Goal: Information Seeking & Learning: Learn about a topic

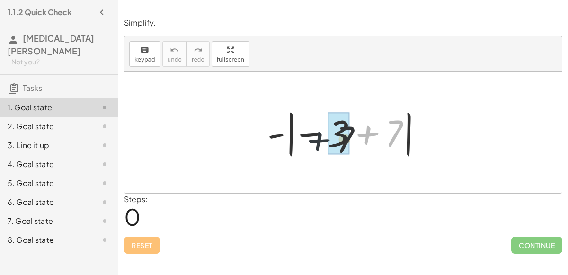
drag, startPoint x: 381, startPoint y: 135, endPoint x: 327, endPoint y: 142, distance: 54.3
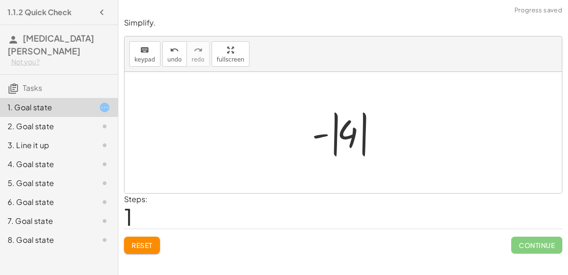
click at [334, 147] on div at bounding box center [346, 132] width 79 height 53
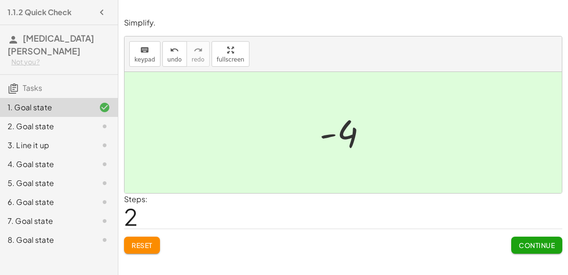
click at [518, 249] on button "Continue" at bounding box center [536, 245] width 51 height 17
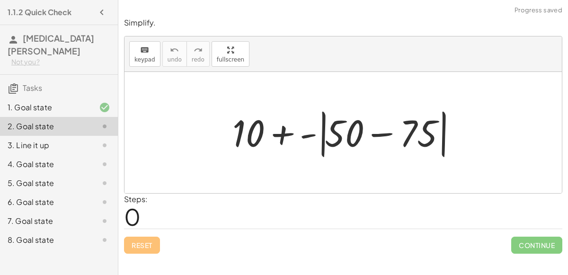
click at [369, 138] on div at bounding box center [347, 132] width 238 height 54
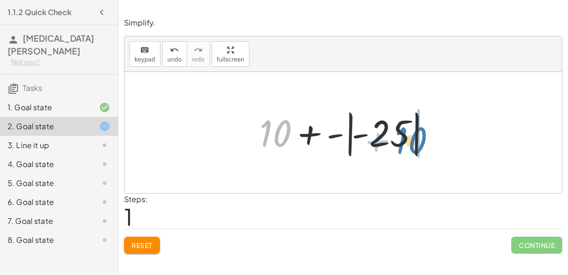
drag, startPoint x: 277, startPoint y: 125, endPoint x: 411, endPoint y: 131, distance: 133.5
click at [411, 131] on div at bounding box center [347, 132] width 185 height 53
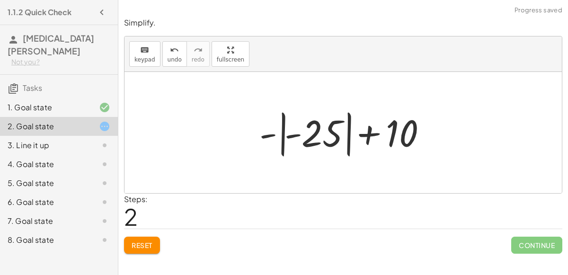
click at [299, 141] on div at bounding box center [347, 132] width 185 height 53
click at [325, 133] on div at bounding box center [347, 132] width 185 height 53
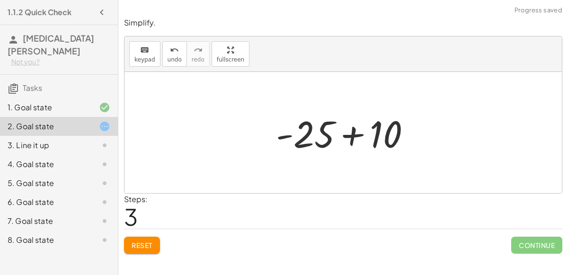
click at [345, 135] on div at bounding box center [347, 132] width 152 height 49
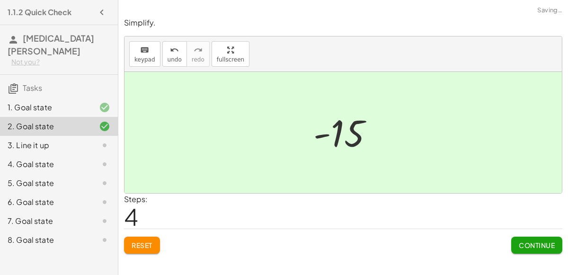
click at [533, 239] on button "Continue" at bounding box center [536, 245] width 51 height 17
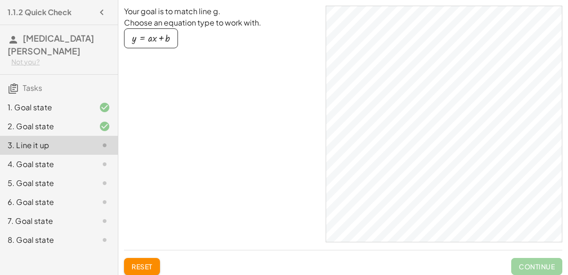
click at [169, 43] on button "y = + · a · x + b" at bounding box center [151, 38] width 54 height 20
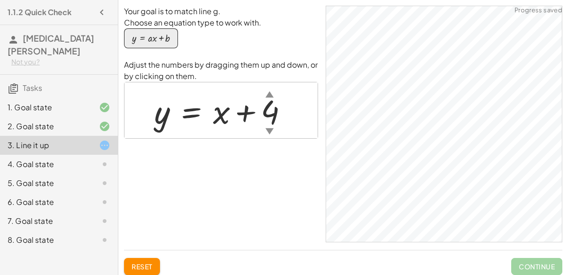
click at [158, 35] on div "button" at bounding box center [151, 38] width 38 height 10
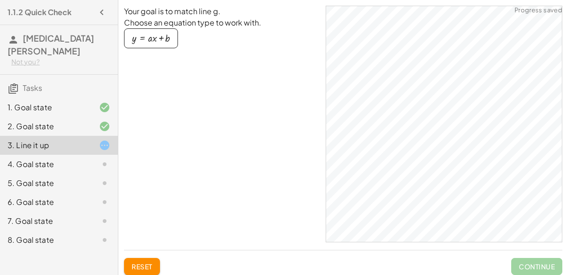
click at [140, 43] on div "button" at bounding box center [151, 38] width 38 height 10
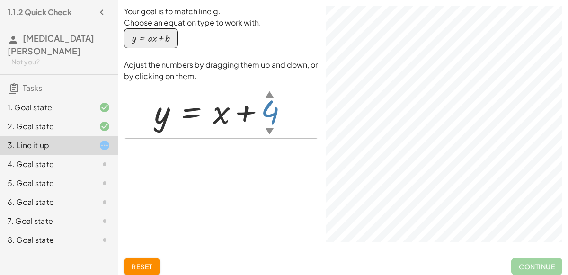
click at [271, 127] on div "▼" at bounding box center [269, 131] width 8 height 12
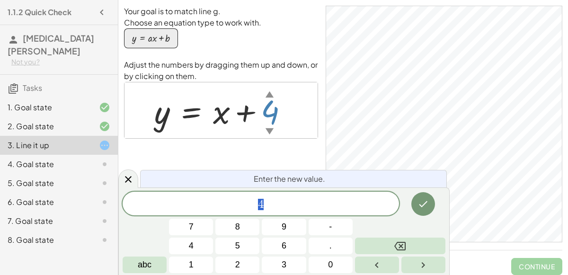
click at [271, 127] on div "▼" at bounding box center [269, 131] width 8 height 12
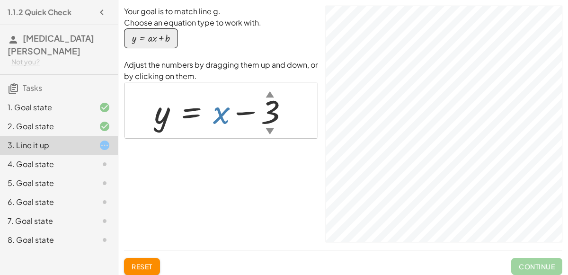
click at [225, 116] on div at bounding box center [224, 110] width 151 height 43
click at [221, 118] on div at bounding box center [224, 110] width 151 height 43
drag, startPoint x: 221, startPoint y: 118, endPoint x: 228, endPoint y: 139, distance: 22.4
click at [228, 139] on div "Your goal is to match line g. Choose an equation type to work with. y = + · a ·…" at bounding box center [221, 124] width 194 height 237
click at [169, 39] on button "y = + · a · x + b" at bounding box center [151, 38] width 54 height 20
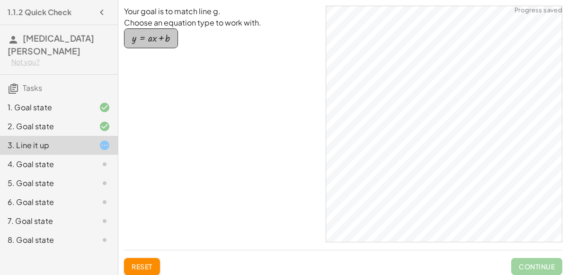
click at [169, 39] on button "y = + · a · x + b" at bounding box center [151, 38] width 54 height 20
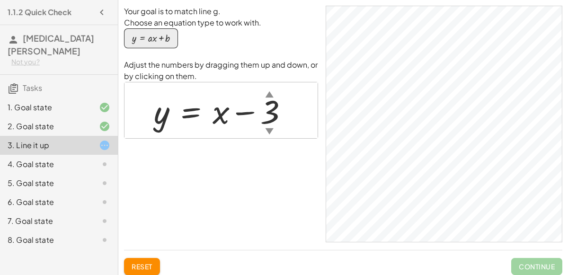
click at [156, 117] on div at bounding box center [224, 110] width 151 height 43
click at [229, 128] on div at bounding box center [224, 110] width 151 height 43
click at [269, 97] on div "▲" at bounding box center [269, 94] width 8 height 12
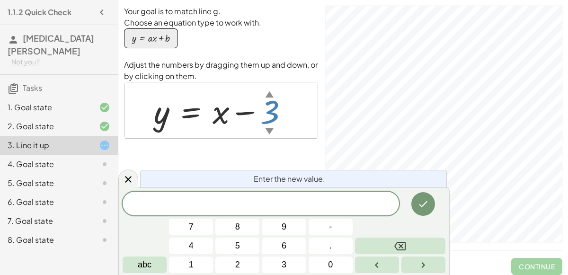
click at [312, 156] on div "Your goal is to match line g. Choose an equation type to work with. y = + · a ·…" at bounding box center [221, 124] width 194 height 237
click at [412, 207] on button "Done" at bounding box center [423, 204] width 24 height 24
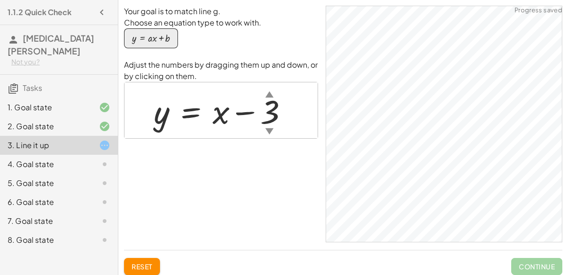
click at [256, 120] on div at bounding box center [224, 110] width 151 height 43
click at [261, 123] on div at bounding box center [224, 110] width 151 height 43
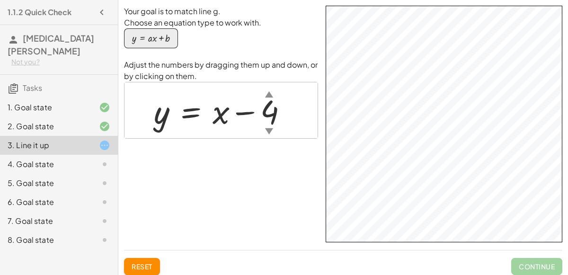
click at [270, 126] on div "▼" at bounding box center [269, 131] width 8 height 12
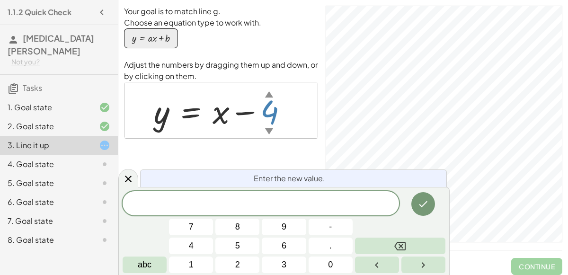
click at [363, 170] on div "Enter the new value." at bounding box center [293, 178] width 307 height 18
click at [246, 207] on span at bounding box center [261, 204] width 276 height 14
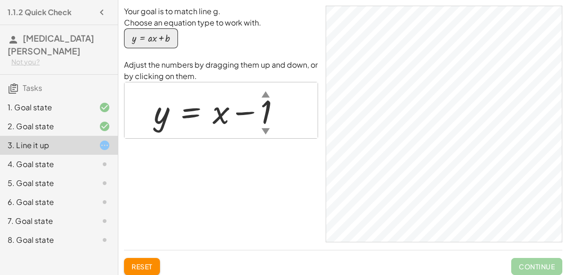
scroll to position [13, 0]
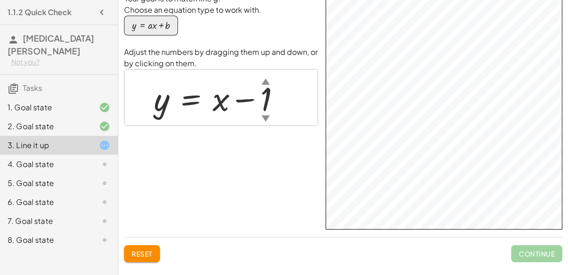
click at [86, 158] on div at bounding box center [97, 163] width 26 height 11
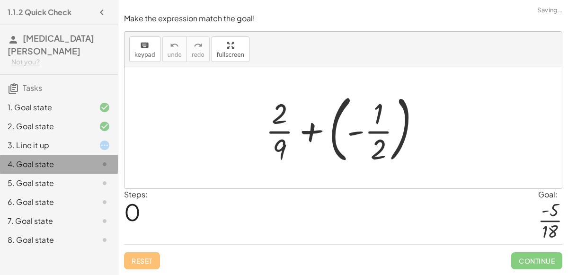
scroll to position [0, 0]
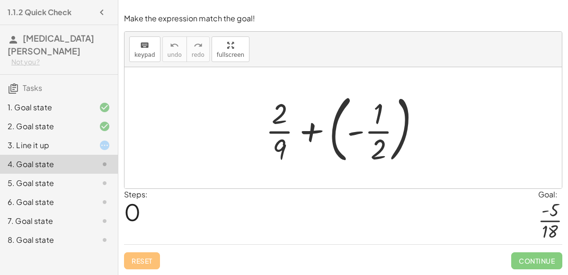
click at [308, 138] on div at bounding box center [347, 127] width 172 height 79
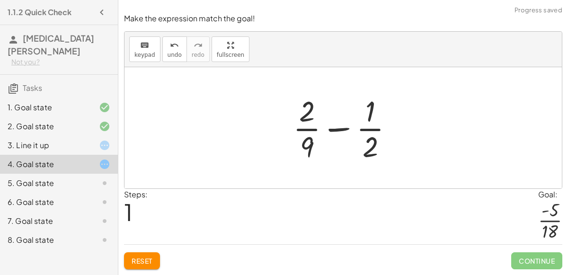
click at [347, 137] on div at bounding box center [346, 127] width 117 height 73
drag, startPoint x: 358, startPoint y: 136, endPoint x: 392, endPoint y: 142, distance: 35.1
click at [392, 142] on div at bounding box center [346, 127] width 117 height 73
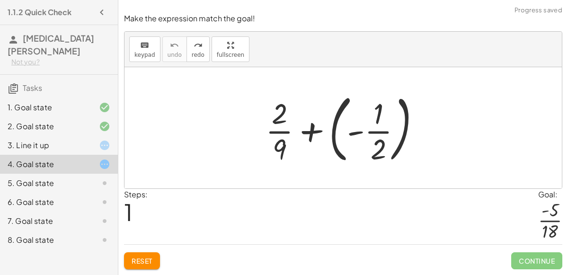
click at [380, 149] on div at bounding box center [347, 127] width 172 height 79
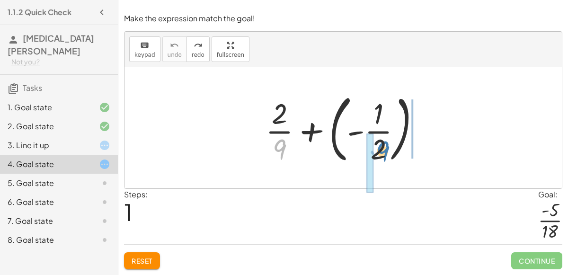
drag, startPoint x: 278, startPoint y: 157, endPoint x: 384, endPoint y: 159, distance: 105.5
click at [384, 159] on div at bounding box center [347, 127] width 172 height 79
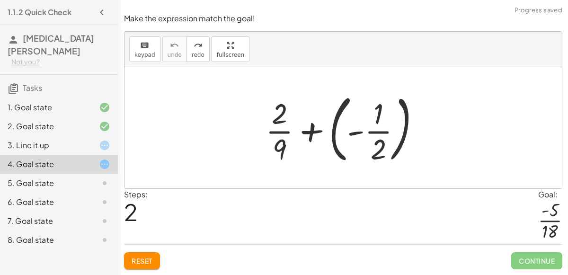
click at [379, 141] on div at bounding box center [347, 127] width 172 height 79
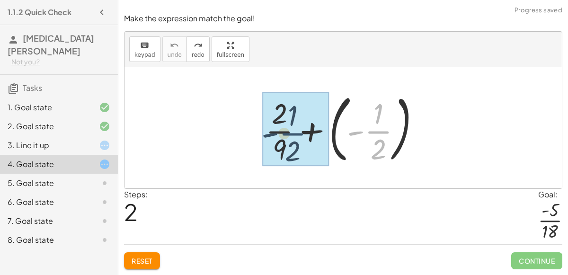
drag, startPoint x: 374, startPoint y: 135, endPoint x: 282, endPoint y: 138, distance: 91.4
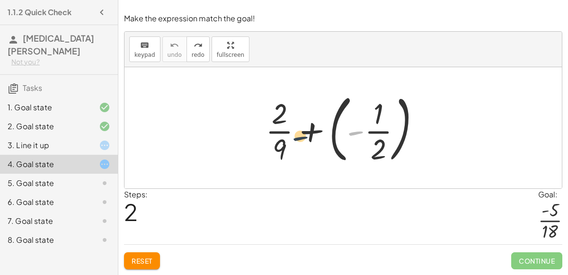
drag, startPoint x: 359, startPoint y: 132, endPoint x: 259, endPoint y: 123, distance: 100.7
drag, startPoint x: 273, startPoint y: 134, endPoint x: 289, endPoint y: 135, distance: 16.1
click at [289, 135] on div at bounding box center [347, 127] width 172 height 79
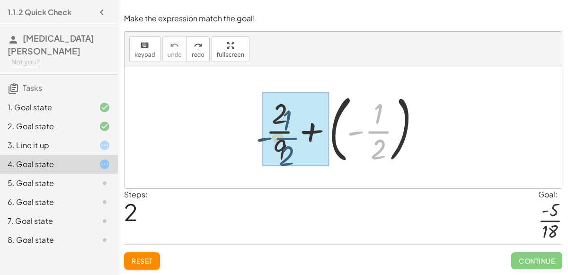
drag, startPoint x: 376, startPoint y: 130, endPoint x: 286, endPoint y: 137, distance: 90.6
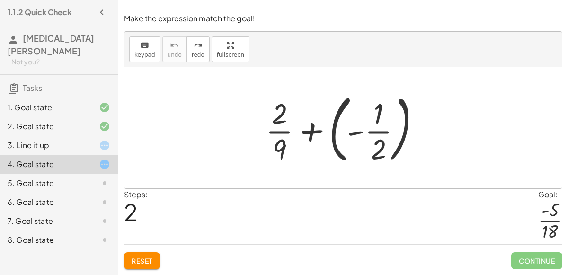
click at [316, 136] on div at bounding box center [347, 127] width 172 height 79
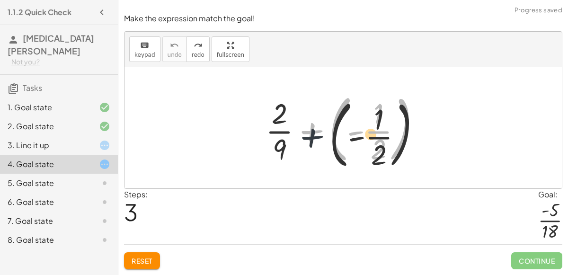
drag, startPoint x: 311, startPoint y: 138, endPoint x: 314, endPoint y: 184, distance: 45.5
click at [314, 184] on div "+ ( - · 1 · 2 ) + · 2 · 9 + ( - · 1 · 2 )" at bounding box center [342, 127] width 437 height 121
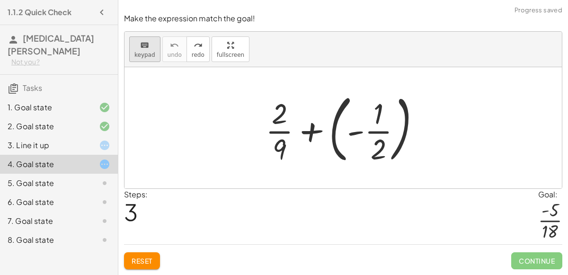
click at [141, 54] on span "keypad" at bounding box center [144, 55] width 21 height 7
click at [305, 132] on div at bounding box center [347, 127] width 172 height 79
click at [310, 137] on div at bounding box center [347, 127] width 172 height 79
click at [146, 55] on span "keypad" at bounding box center [144, 55] width 21 height 7
drag, startPoint x: 146, startPoint y: 55, endPoint x: 296, endPoint y: 126, distance: 165.5
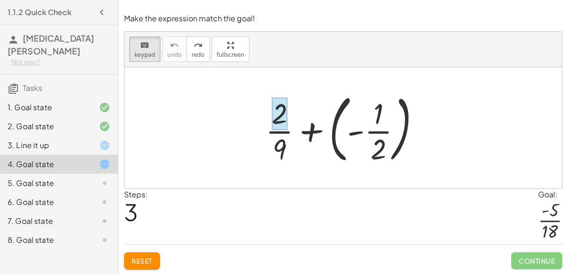
click at [296, 126] on div "keyboard keypad undo undo redo redo fullscreen Edit expressions + · 2 · 9 + ( -…" at bounding box center [342, 110] width 437 height 157
click at [296, 126] on div at bounding box center [347, 127] width 172 height 79
click at [322, 140] on div at bounding box center [347, 127] width 172 height 79
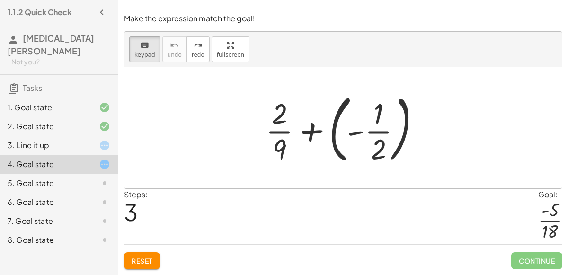
click at [322, 140] on div at bounding box center [347, 127] width 172 height 79
drag, startPoint x: 284, startPoint y: 142, endPoint x: 335, endPoint y: 143, distance: 51.1
click at [334, 131] on div at bounding box center [347, 127] width 172 height 79
click at [362, 139] on div at bounding box center [347, 127] width 172 height 79
click at [378, 128] on div at bounding box center [378, 113] width 10 height 33
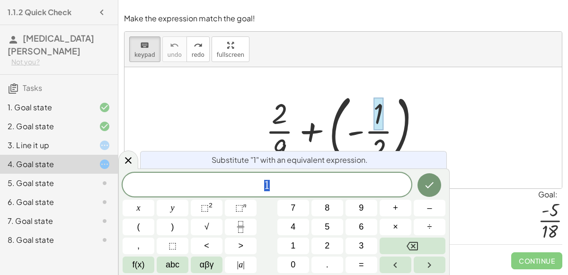
click at [469, 138] on div at bounding box center [342, 127] width 437 height 121
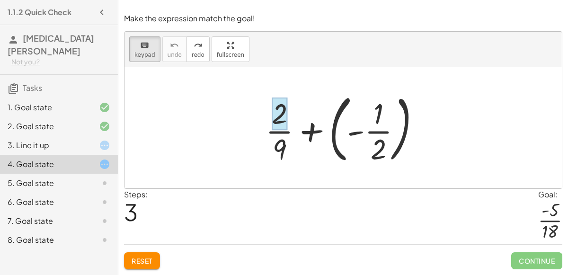
click at [272, 118] on div at bounding box center [280, 113] width 16 height 33
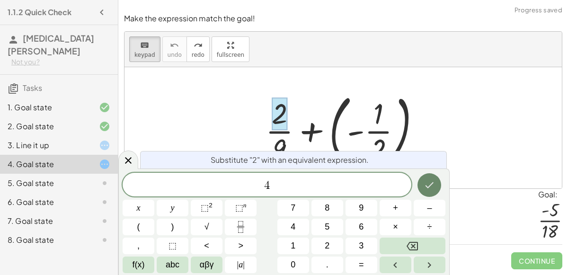
click at [429, 193] on button "Done" at bounding box center [429, 185] width 24 height 24
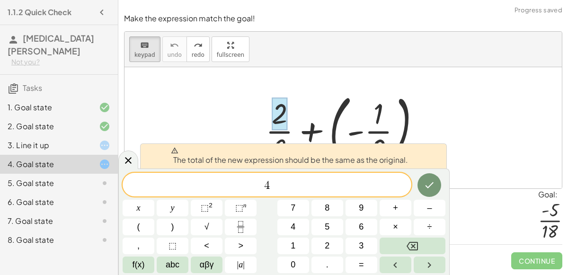
click at [285, 138] on div at bounding box center [347, 127] width 172 height 79
click at [282, 143] on div at bounding box center [347, 127] width 172 height 79
click at [300, 191] on span "4" at bounding box center [267, 185] width 289 height 13
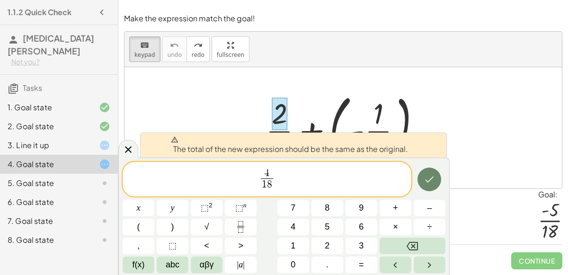
click at [428, 180] on icon "Done" at bounding box center [428, 179] width 11 height 11
click at [459, 181] on div at bounding box center [342, 127] width 437 height 121
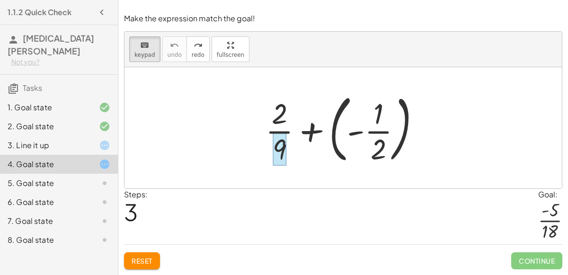
click at [282, 149] on div at bounding box center [279, 148] width 14 height 33
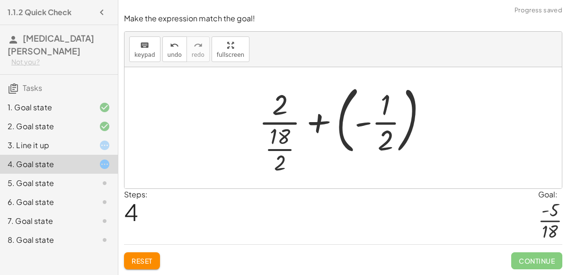
click at [287, 106] on div at bounding box center [347, 127] width 186 height 97
click at [279, 107] on div at bounding box center [347, 127] width 186 height 97
drag, startPoint x: 281, startPoint y: 115, endPoint x: 270, endPoint y: 67, distance: 49.5
click at [270, 67] on div "keyboard keypad undo undo redo redo fullscreen + · 2 · 9 + ( - · 1 · 2 ) + · 2 …" at bounding box center [342, 110] width 437 height 157
click at [279, 97] on div at bounding box center [347, 127] width 186 height 97
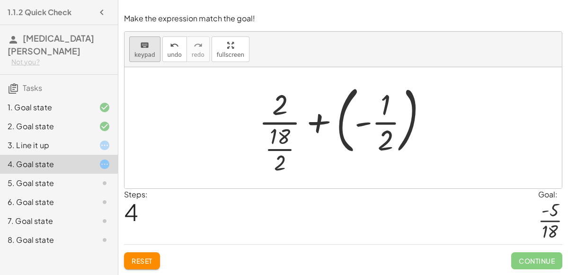
click at [140, 57] on span "keypad" at bounding box center [144, 55] width 21 height 7
click at [281, 101] on div at bounding box center [280, 104] width 16 height 33
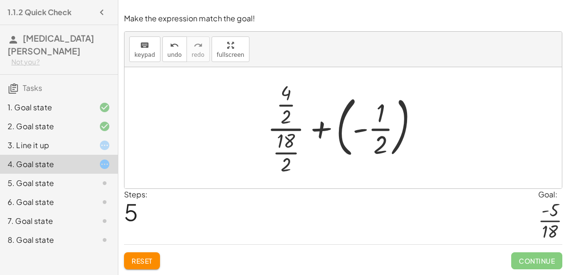
click at [383, 116] on div at bounding box center [347, 128] width 168 height 98
click at [378, 113] on div at bounding box center [347, 128] width 168 height 98
click at [142, 60] on button "keyboard keypad" at bounding box center [144, 49] width 31 height 26
click at [380, 116] on div at bounding box center [380, 112] width 9 height 29
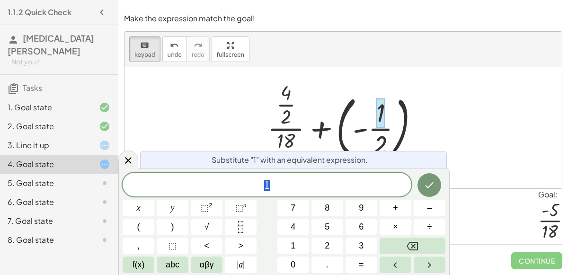
click at [417, 140] on div at bounding box center [347, 128] width 168 height 98
click at [153, 50] on button "keyboard keypad" at bounding box center [144, 49] width 31 height 26
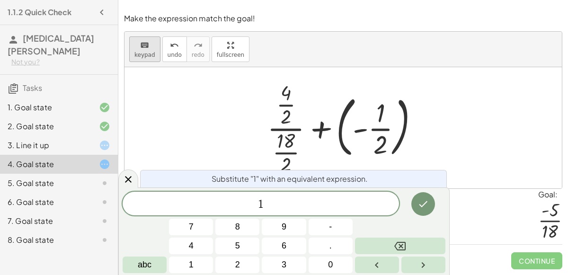
click at [148, 57] on span "keypad" at bounding box center [144, 55] width 21 height 7
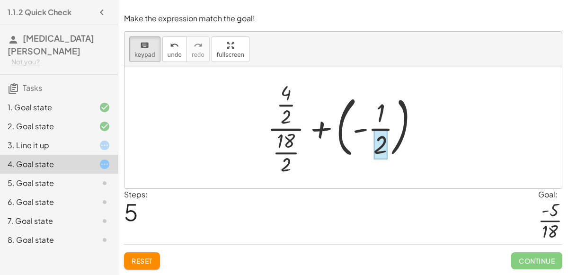
click at [383, 148] on div at bounding box center [380, 144] width 14 height 29
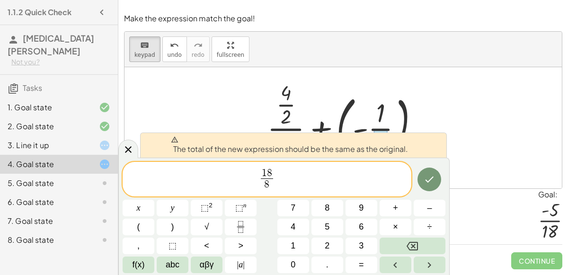
click at [284, 176] on span "1 8 8 ​ ​" at bounding box center [267, 179] width 289 height 25
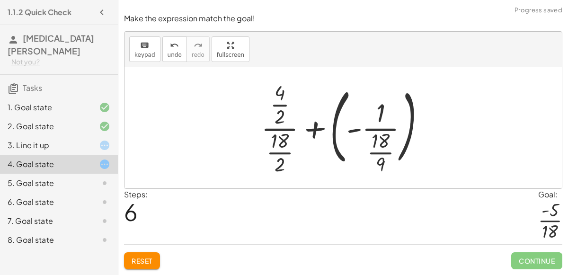
click at [377, 117] on div at bounding box center [346, 128] width 181 height 98
click at [384, 116] on div at bounding box center [346, 128] width 181 height 98
click at [380, 115] on div at bounding box center [346, 128] width 181 height 98
click at [141, 47] on icon "keyboard" at bounding box center [144, 45] width 9 height 11
click at [378, 114] on div at bounding box center [380, 112] width 9 height 29
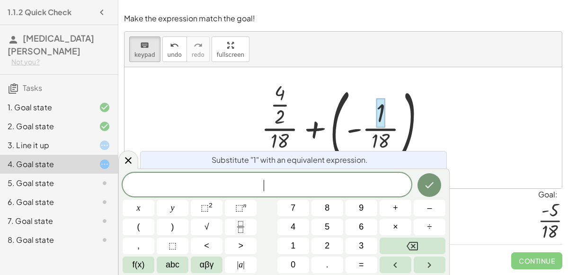
click at [495, 185] on div at bounding box center [342, 127] width 437 height 121
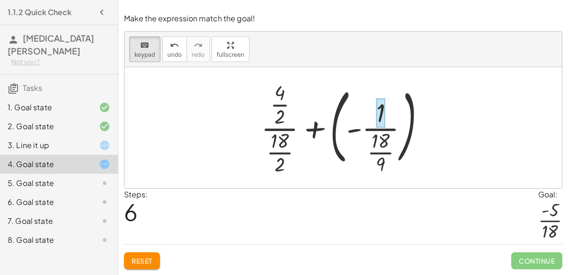
click at [381, 115] on div at bounding box center [380, 112] width 9 height 29
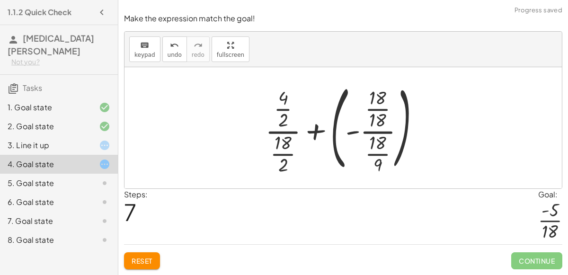
click at [308, 141] on div at bounding box center [347, 128] width 172 height 98
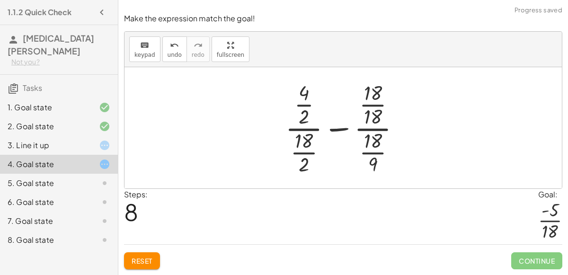
click at [350, 141] on div at bounding box center [347, 128] width 132 height 98
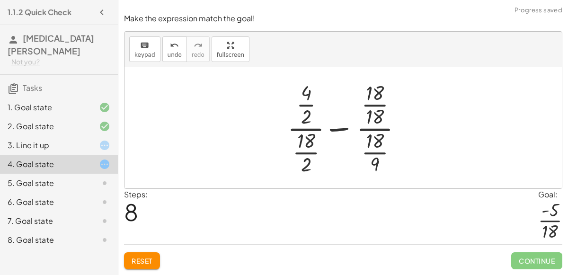
click at [344, 131] on div at bounding box center [347, 128] width 132 height 98
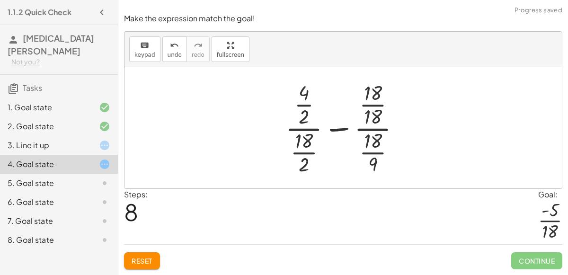
click at [300, 107] on div at bounding box center [347, 128] width 132 height 98
click at [307, 140] on div at bounding box center [347, 128] width 132 height 98
click at [308, 154] on div at bounding box center [347, 128] width 132 height 98
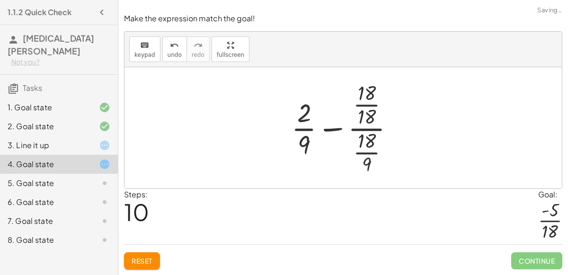
click at [365, 108] on div at bounding box center [347, 128] width 120 height 98
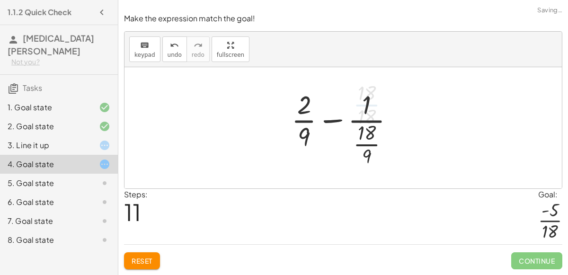
click at [369, 139] on div at bounding box center [347, 128] width 120 height 82
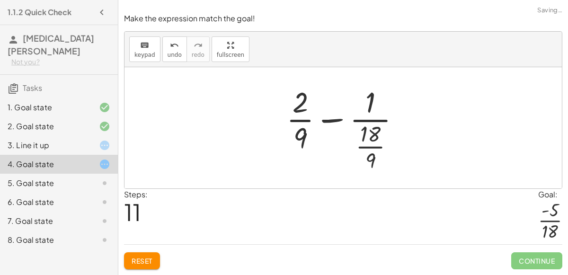
click at [369, 141] on div at bounding box center [346, 127] width 131 height 91
click at [372, 150] on div at bounding box center [346, 127] width 131 height 91
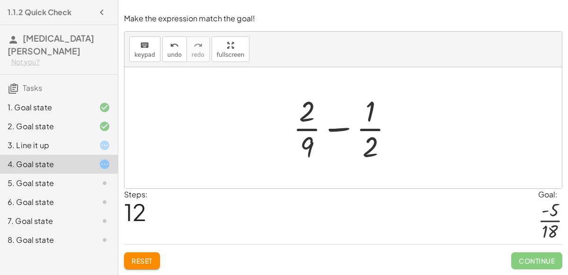
click at [140, 255] on button "Reset" at bounding box center [142, 260] width 36 height 17
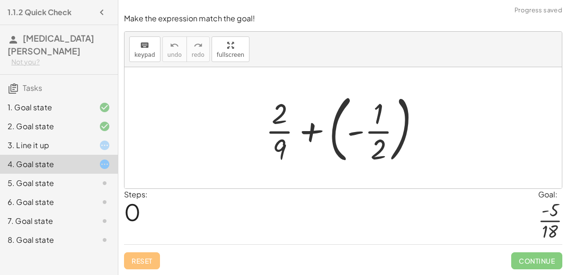
click at [84, 177] on div at bounding box center [97, 182] width 26 height 11
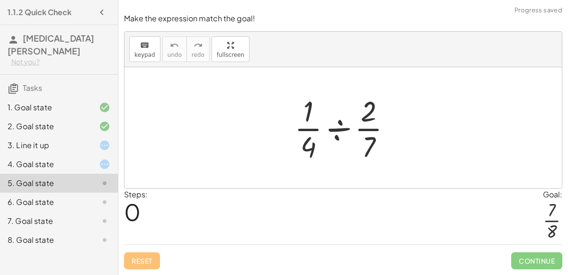
click at [318, 133] on div at bounding box center [347, 127] width 114 height 73
click at [366, 118] on div at bounding box center [347, 127] width 114 height 73
drag, startPoint x: 367, startPoint y: 119, endPoint x: 369, endPoint y: 163, distance: 43.6
click at [369, 163] on div at bounding box center [347, 127] width 114 height 73
drag, startPoint x: 365, startPoint y: 154, endPoint x: 360, endPoint y: 89, distance: 65.0
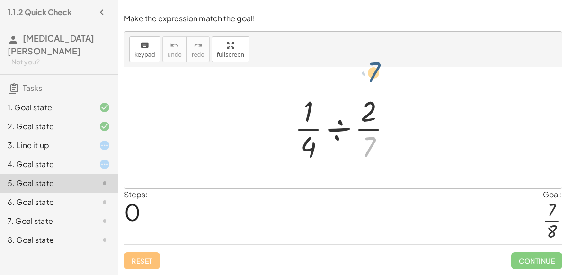
click at [360, 89] on div "· 7 · · 1 · 4 ÷ · 2 · 7" at bounding box center [343, 128] width 126 height 78
drag, startPoint x: 368, startPoint y: 120, endPoint x: 361, endPoint y: 150, distance: 31.5
click at [361, 150] on div at bounding box center [347, 127] width 114 height 73
click at [340, 134] on div at bounding box center [347, 127] width 114 height 73
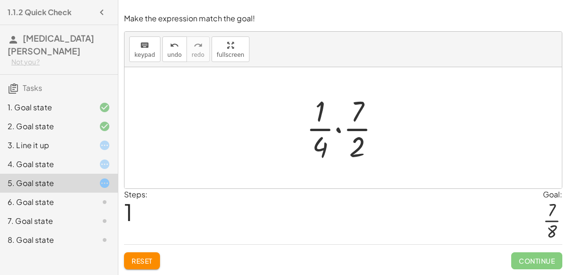
click at [359, 154] on div at bounding box center [346, 127] width 91 height 73
click at [339, 131] on div at bounding box center [346, 127] width 91 height 73
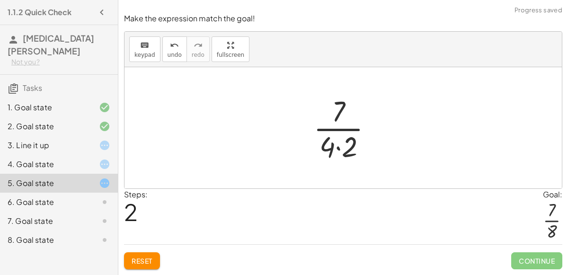
click at [337, 152] on div at bounding box center [346, 127] width 76 height 73
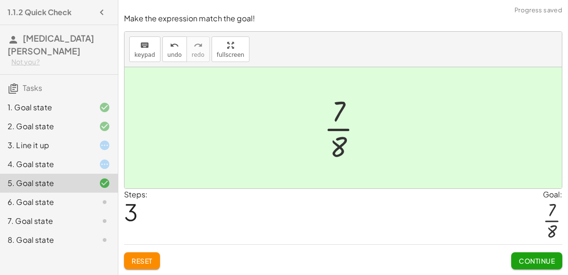
click at [519, 264] on span "Continue" at bounding box center [536, 260] width 36 height 9
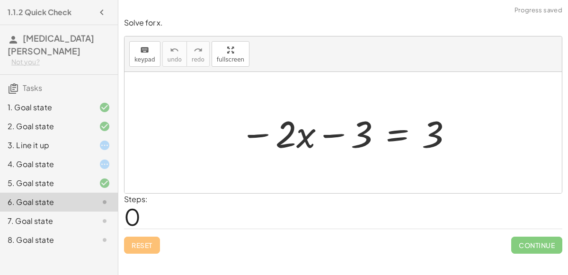
click at [335, 139] on div at bounding box center [346, 132] width 223 height 49
click at [279, 141] on div at bounding box center [346, 132] width 223 height 49
drag, startPoint x: 438, startPoint y: 140, endPoint x: 350, endPoint y: 144, distance: 88.1
click at [350, 144] on div at bounding box center [346, 132] width 223 height 49
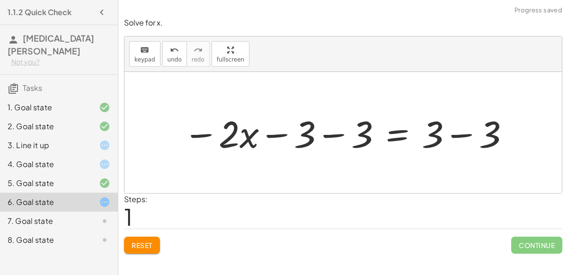
click at [340, 140] on div at bounding box center [346, 132] width 337 height 49
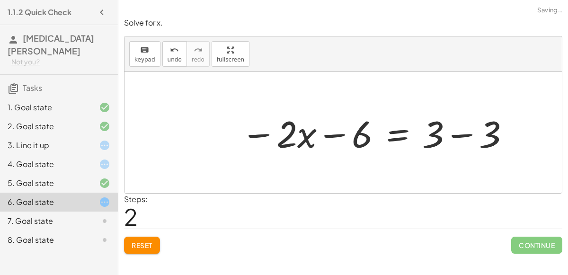
click at [467, 138] on div at bounding box center [375, 132] width 279 height 49
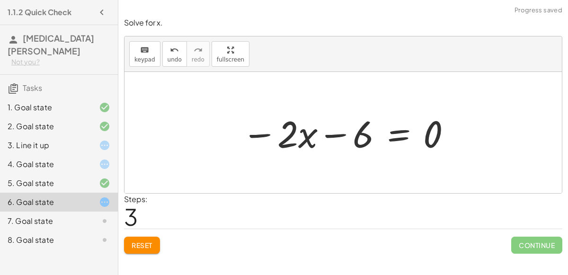
click at [148, 242] on span "Reset" at bounding box center [142, 245] width 21 height 9
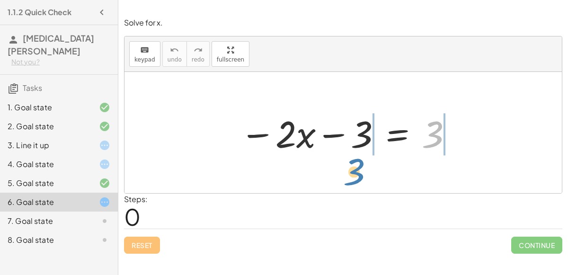
drag, startPoint x: 437, startPoint y: 138, endPoint x: 359, endPoint y: 176, distance: 87.0
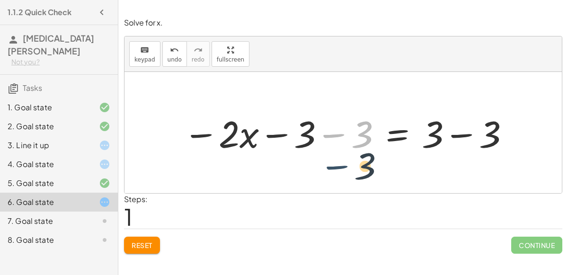
drag, startPoint x: 335, startPoint y: 137, endPoint x: 339, endPoint y: 172, distance: 34.7
click at [339, 172] on div "− · 2 · x − 3 = 3 − 3 − · 2 · x − 3 = − 3 + 3 − 3" at bounding box center [342, 132] width 437 height 121
click at [370, 141] on div at bounding box center [346, 132] width 337 height 49
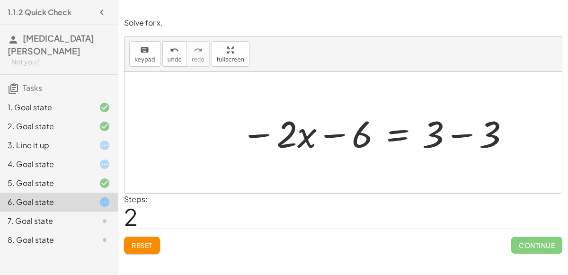
click at [442, 141] on div at bounding box center [375, 132] width 279 height 49
click at [435, 142] on div at bounding box center [375, 132] width 279 height 49
click at [485, 138] on div at bounding box center [375, 132] width 279 height 49
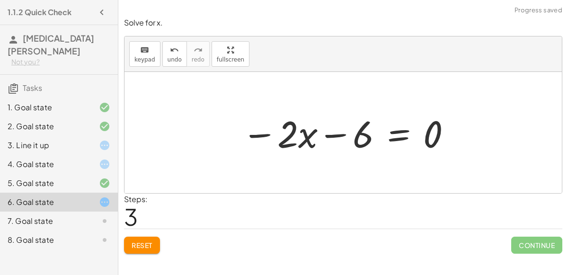
click at [343, 138] on div at bounding box center [347, 132] width 220 height 49
click at [367, 145] on div at bounding box center [347, 132] width 220 height 49
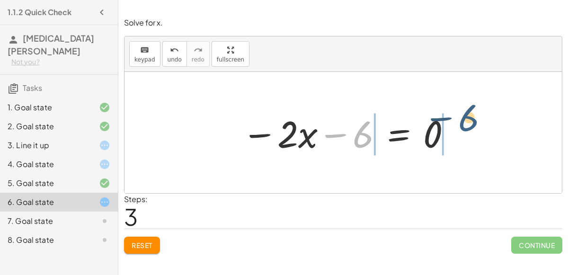
drag, startPoint x: 367, startPoint y: 145, endPoint x: 478, endPoint y: 126, distance: 112.8
click at [478, 126] on div "− · 2 · x − 3 = 3 − · 2 · x − 3 − 3 = + 3 − 3 − · 2 · x − 6 = + 3 − 3 − 6 − · 2…" at bounding box center [342, 132] width 437 height 121
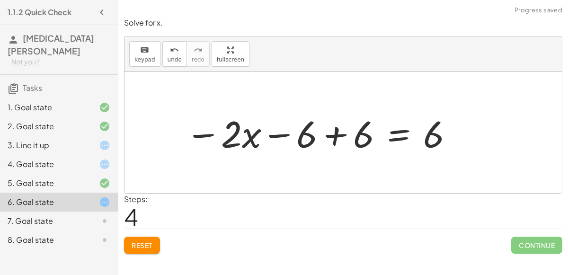
click at [356, 138] on div at bounding box center [320, 132] width 278 height 49
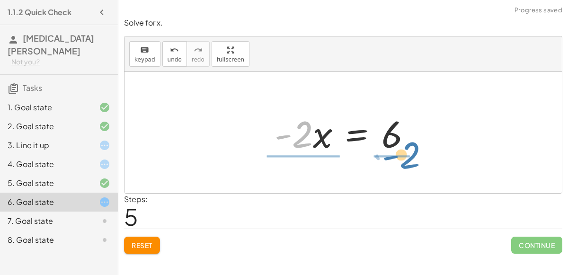
drag, startPoint x: 299, startPoint y: 145, endPoint x: 406, endPoint y: 166, distance: 109.9
click at [406, 166] on div "− · 2 · x − 3 = 3 − · 2 · x − 3 − 3 = + 3 − 3 − · 2 · x − 6 = + 3 − 3 − · 2 · x…" at bounding box center [342, 132] width 437 height 121
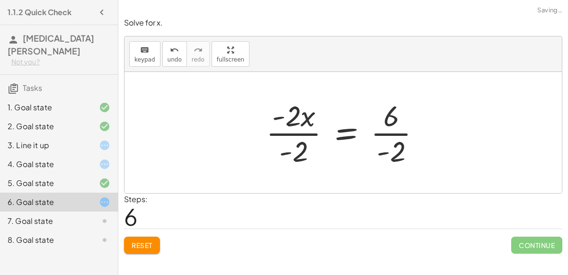
click at [387, 149] on div at bounding box center [347, 132] width 172 height 73
click at [395, 128] on div at bounding box center [347, 132] width 172 height 73
click at [309, 122] on div at bounding box center [346, 132] width 170 height 73
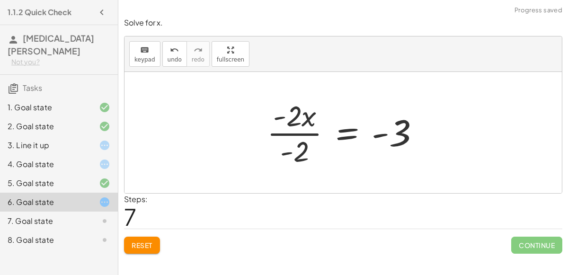
click at [309, 122] on div at bounding box center [347, 132] width 170 height 73
click at [301, 153] on div at bounding box center [347, 132] width 170 height 73
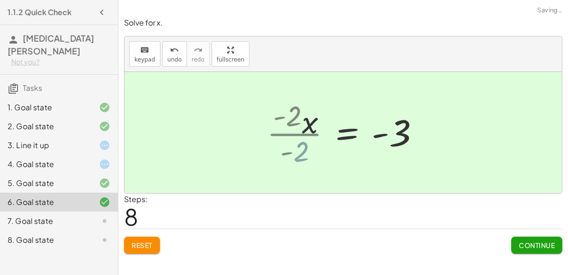
click at [301, 153] on div at bounding box center [364, 132] width 133 height 47
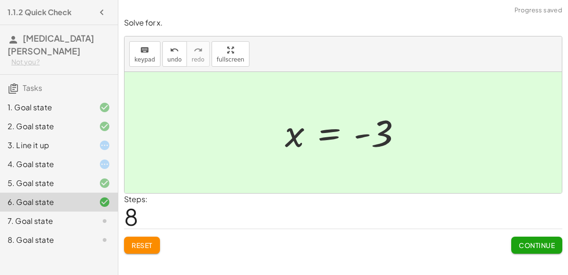
click at [530, 251] on button "Continue" at bounding box center [536, 245] width 51 height 17
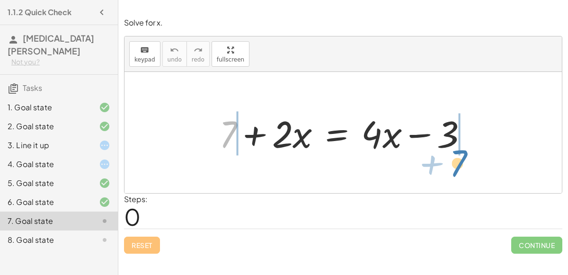
drag, startPoint x: 226, startPoint y: 141, endPoint x: 455, endPoint y: 169, distance: 230.2
click at [455, 169] on div "+ 7 + 7 + · 2 · x = + · 4 · x − 3" at bounding box center [342, 132] width 437 height 121
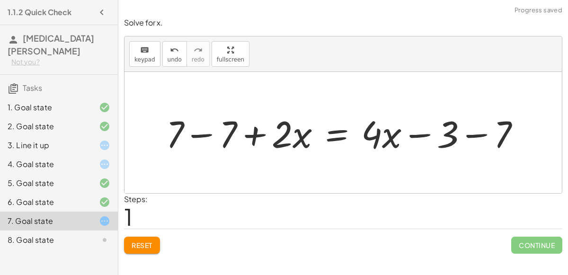
click at [474, 138] on div at bounding box center [346, 132] width 371 height 49
click at [214, 138] on div at bounding box center [325, 132] width 329 height 49
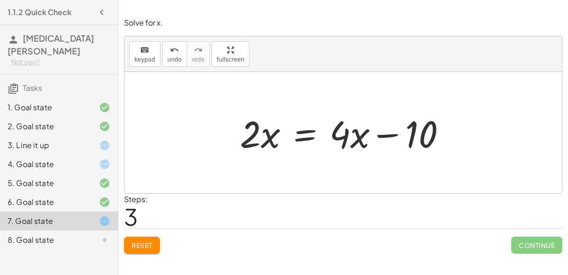
click at [337, 146] on div at bounding box center [346, 132] width 223 height 49
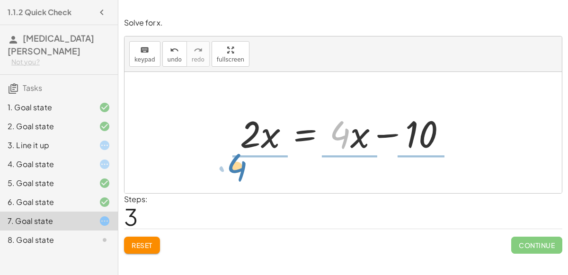
drag, startPoint x: 341, startPoint y: 136, endPoint x: 246, endPoint y: 171, distance: 101.8
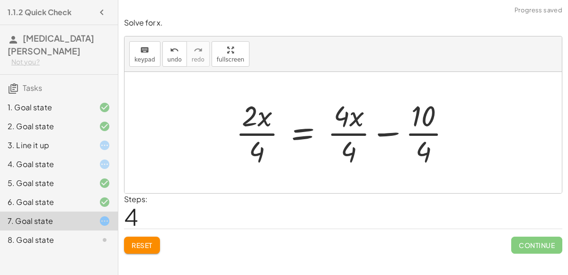
click at [255, 155] on div at bounding box center [347, 132] width 232 height 73
click at [347, 154] on div at bounding box center [353, 132] width 217 height 73
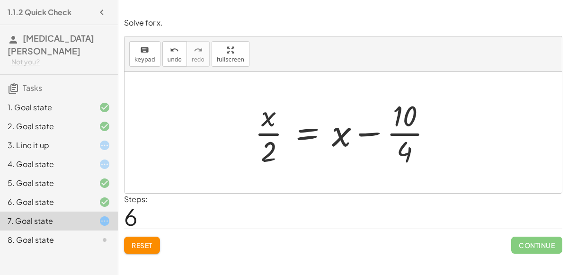
click at [405, 134] on div at bounding box center [347, 132] width 194 height 73
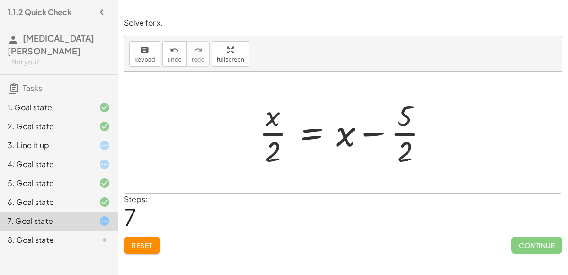
click at [276, 147] on div at bounding box center [347, 132] width 186 height 73
click at [340, 146] on div at bounding box center [347, 132] width 186 height 73
drag, startPoint x: 343, startPoint y: 138, endPoint x: 261, endPoint y: 146, distance: 81.8
click at [261, 146] on div at bounding box center [347, 132] width 186 height 73
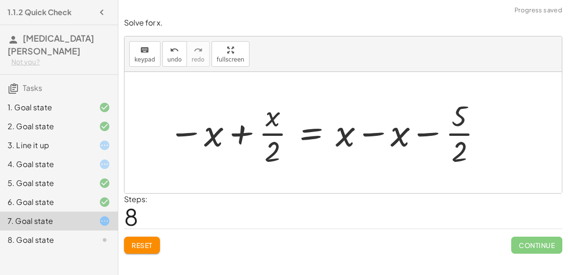
click at [377, 141] on div at bounding box center [326, 132] width 324 height 73
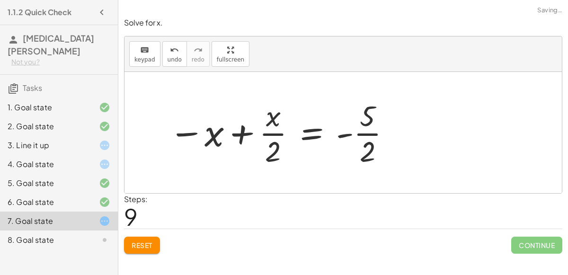
click at [220, 139] on div at bounding box center [280, 132] width 232 height 73
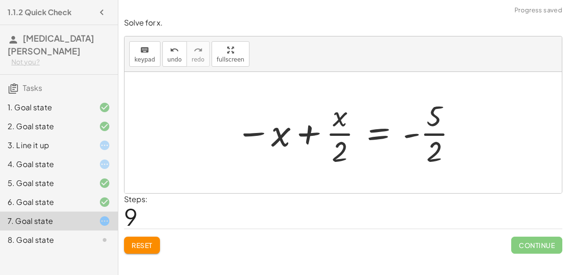
click at [273, 143] on div at bounding box center [347, 132] width 232 height 73
click at [320, 144] on div at bounding box center [347, 132] width 232 height 73
click at [310, 131] on div at bounding box center [347, 132] width 232 height 73
click at [147, 244] on span "Reset" at bounding box center [142, 245] width 21 height 9
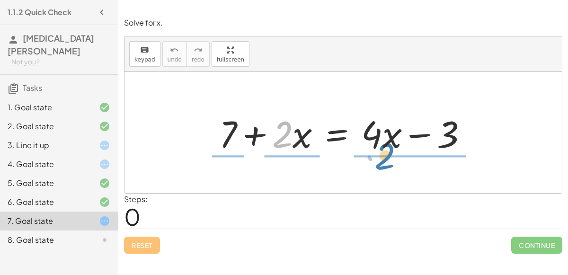
drag, startPoint x: 284, startPoint y: 141, endPoint x: 386, endPoint y: 163, distance: 104.4
click at [386, 163] on div "· 2 + 7 + · 2 · x = + · 4 · x − 3" at bounding box center [342, 132] width 437 height 121
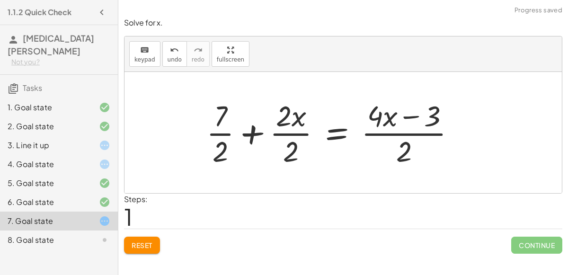
click at [392, 154] on div at bounding box center [335, 132] width 266 height 73
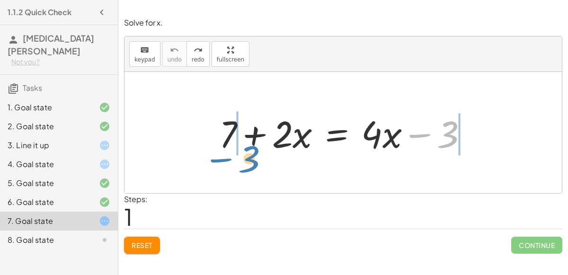
drag, startPoint x: 444, startPoint y: 141, endPoint x: 244, endPoint y: 166, distance: 201.7
click at [244, 166] on div "− 3 + 7 + · 2 · x = + · 4 · x − 3" at bounding box center [342, 132] width 437 height 121
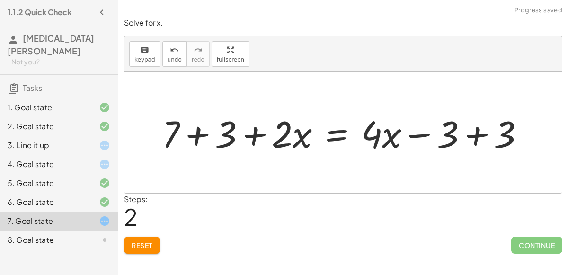
click at [211, 149] on div at bounding box center [346, 132] width 379 height 49
click at [498, 130] on div at bounding box center [368, 132] width 337 height 49
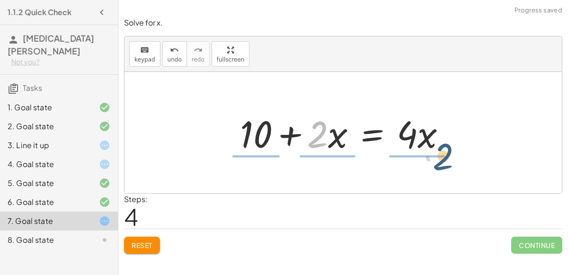
drag, startPoint x: 312, startPoint y: 146, endPoint x: 434, endPoint y: 167, distance: 123.9
click at [434, 167] on div "+ 7 + · 2 · x = + · 4 · x − 3 + 7 + 3 + · 2 · x = + · 4 · x − 3 + 3 + 10 + · 2 …" at bounding box center [342, 132] width 437 height 121
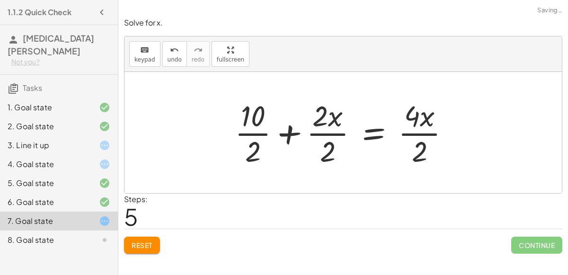
click at [421, 156] on div at bounding box center [346, 132] width 232 height 73
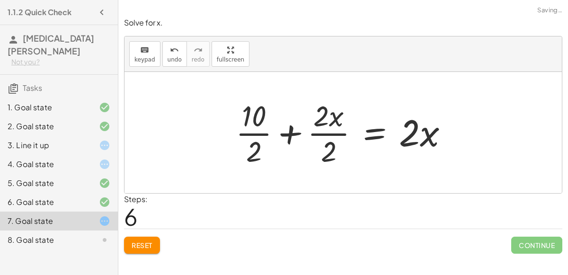
click at [338, 133] on div at bounding box center [345, 132] width 229 height 73
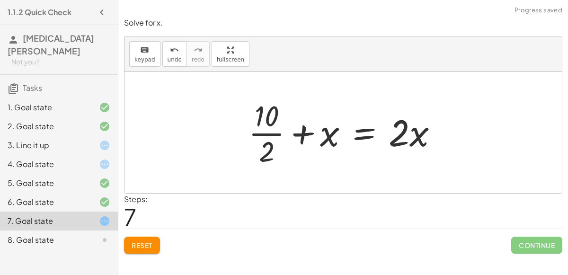
click at [271, 143] on div at bounding box center [347, 132] width 206 height 73
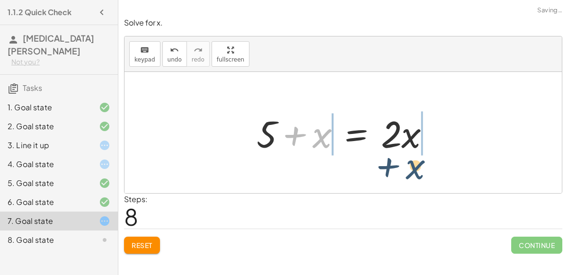
drag, startPoint x: 325, startPoint y: 144, endPoint x: 418, endPoint y: 170, distance: 97.3
click at [418, 170] on div "+ 7 + · 2 · x = + · 4 · x − 3 + 7 + 3 + · 2 · x = + · 4 · x − 3 + 3 + 10 + · 2 …" at bounding box center [342, 132] width 437 height 121
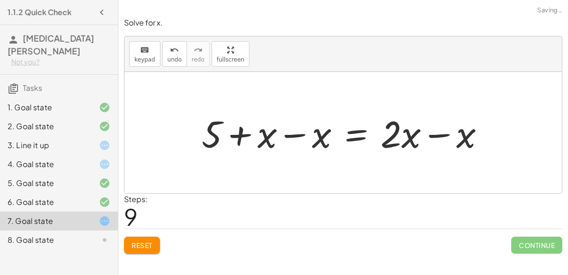
click at [449, 149] on div at bounding box center [347, 132] width 300 height 49
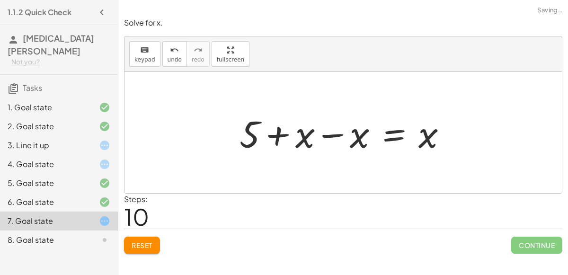
click at [329, 143] on div at bounding box center [347, 132] width 225 height 49
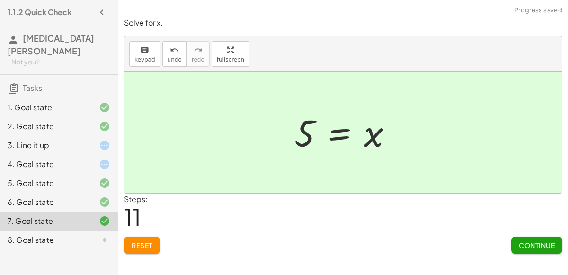
click at [519, 246] on span "Continue" at bounding box center [536, 245] width 36 height 9
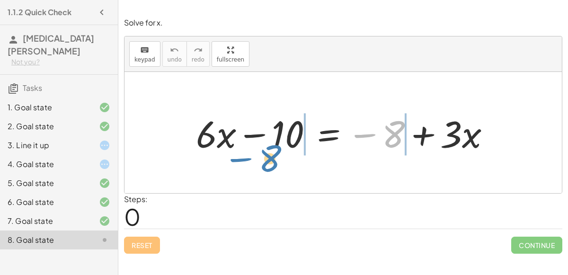
drag, startPoint x: 394, startPoint y: 143, endPoint x: 280, endPoint y: 168, distance: 116.7
click at [280, 168] on div "− 8 + · 6 · x − 10 = − 8 + · 3 · x" at bounding box center [342, 132] width 437 height 121
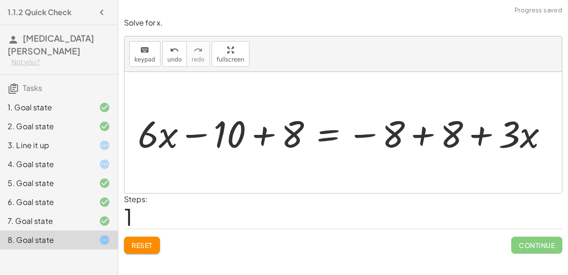
click at [253, 144] on div at bounding box center [346, 132] width 427 height 49
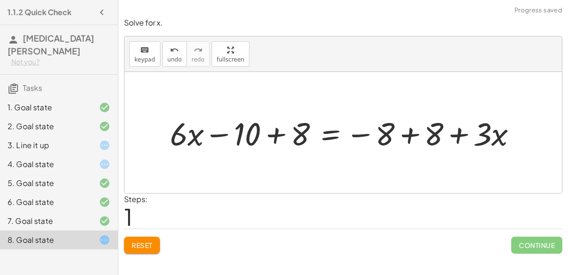
click at [276, 142] on div at bounding box center [347, 133] width 364 height 42
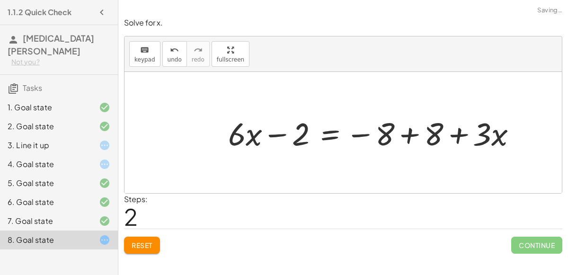
click at [394, 132] on div at bounding box center [375, 133] width 305 height 42
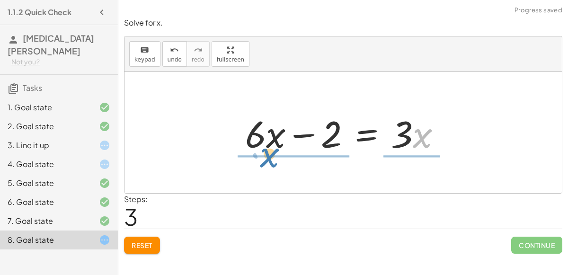
drag, startPoint x: 413, startPoint y: 143, endPoint x: 263, endPoint y: 162, distance: 151.7
click at [263, 162] on div "+ · 6 · x − 10 = − 8 + · 3 · x + · 6 · x − 10 + 8 = − 8 + 8 + · 3 · x + · 6 · x…" at bounding box center [342, 132] width 437 height 121
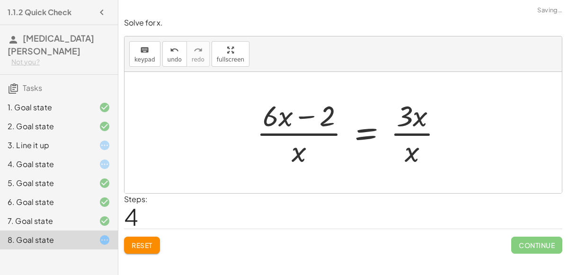
click at [289, 158] on div at bounding box center [353, 132] width 203 height 73
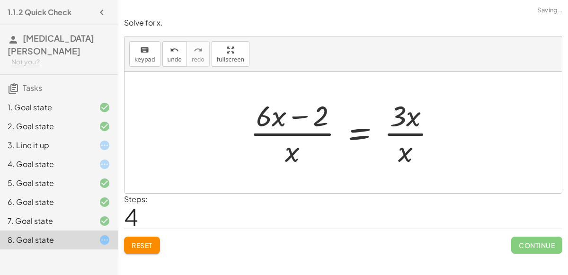
click at [403, 150] on div at bounding box center [346, 132] width 203 height 73
click at [171, 62] on span "undo" at bounding box center [174, 59] width 14 height 7
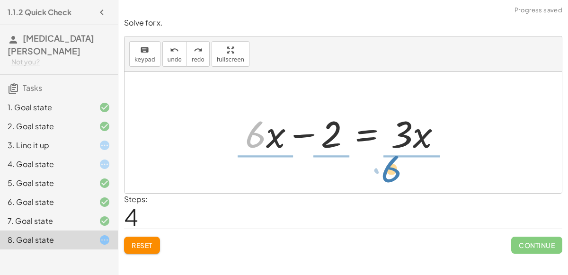
drag, startPoint x: 263, startPoint y: 143, endPoint x: 400, endPoint y: 176, distance: 141.0
click at [400, 176] on div "+ · 6 · x − 10 = − 8 + · 3 · x + · 6 · x − 10 + 8 = − 8 + 8 + · 3 · x + · 6 · x…" at bounding box center [342, 132] width 437 height 121
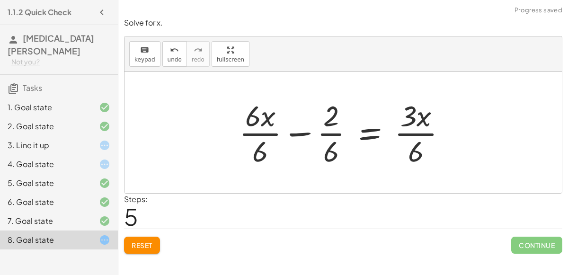
click at [413, 152] on div at bounding box center [346, 132] width 224 height 73
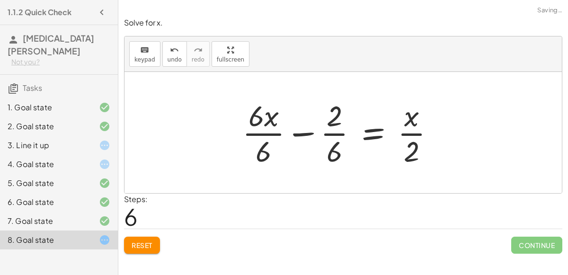
click at [264, 136] on div at bounding box center [341, 132] width 209 height 73
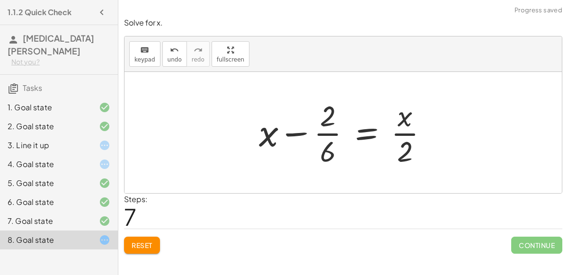
click at [141, 243] on span "Reset" at bounding box center [142, 245] width 21 height 9
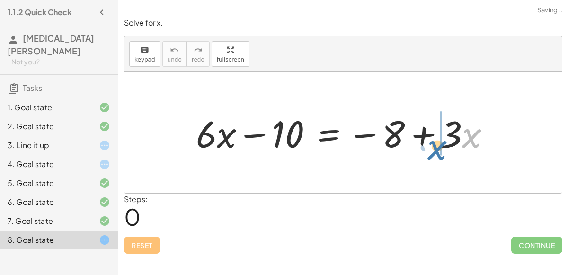
drag, startPoint x: 467, startPoint y: 137, endPoint x: 463, endPoint y: 161, distance: 25.1
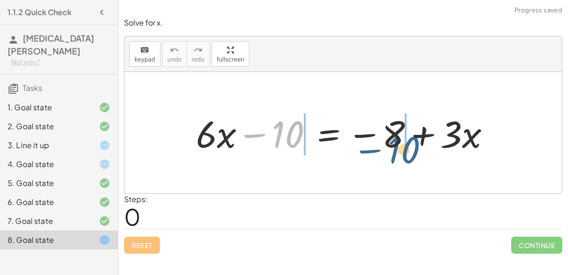
drag, startPoint x: 289, startPoint y: 132, endPoint x: 406, endPoint y: 148, distance: 118.4
click at [406, 148] on div at bounding box center [346, 132] width 311 height 49
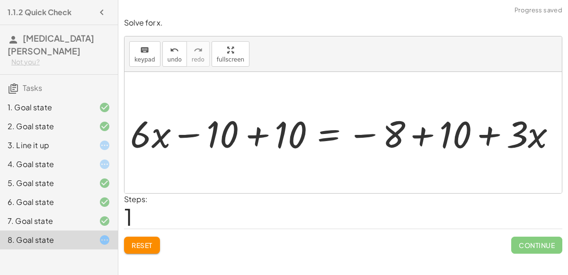
click at [398, 144] on div at bounding box center [347, 132] width 446 height 49
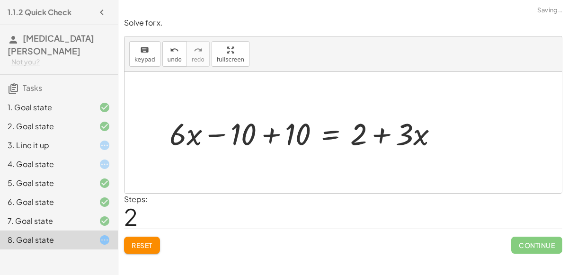
click at [263, 143] on div at bounding box center [307, 133] width 285 height 40
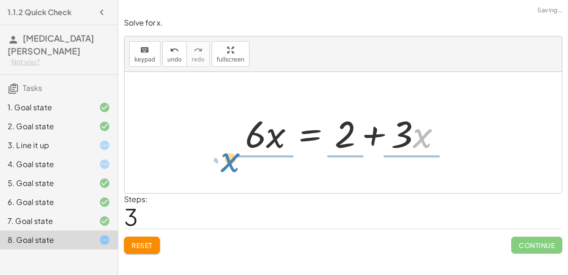
drag, startPoint x: 416, startPoint y: 141, endPoint x: 223, endPoint y: 166, distance: 194.5
click at [223, 166] on div "+ · 6 · x − 10 = − 8 + · 3 · x + · 6 · x − 10 + 10 = − 8 + 10 + · 3 · x + · 6 ·…" at bounding box center [342, 132] width 437 height 121
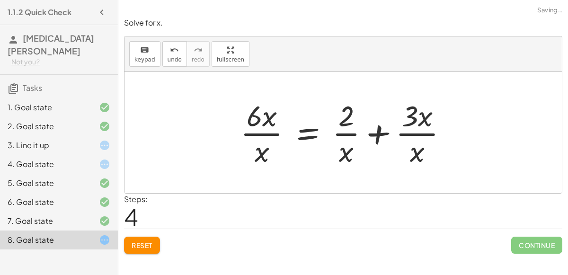
click at [256, 134] on div at bounding box center [348, 132] width 224 height 73
click at [401, 127] on div at bounding box center [347, 132] width 224 height 73
click at [419, 122] on div at bounding box center [347, 132] width 224 height 73
click at [419, 123] on div at bounding box center [347, 132] width 224 height 73
click at [382, 139] on div at bounding box center [347, 132] width 224 height 73
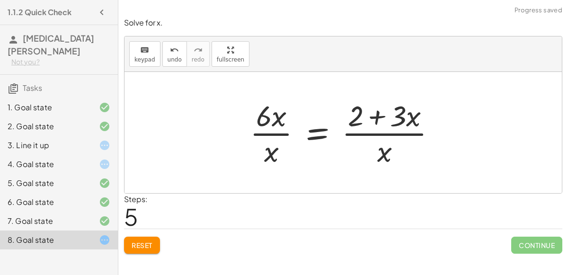
click at [387, 132] on div at bounding box center [346, 132] width 203 height 73
click at [162, 47] on button "undo undo" at bounding box center [174, 54] width 25 height 26
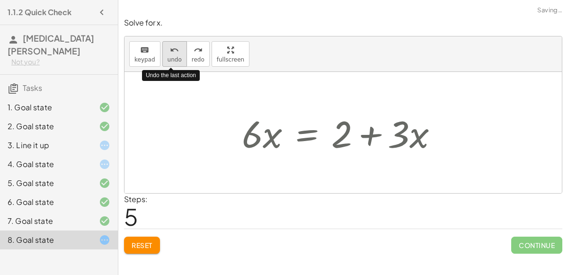
click at [162, 47] on button "undo undo" at bounding box center [174, 54] width 25 height 26
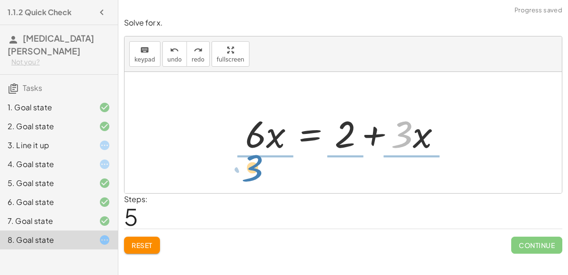
drag, startPoint x: 407, startPoint y: 146, endPoint x: 257, endPoint y: 178, distance: 153.9
click at [257, 178] on div "+ · 6 · x − 10 = − 8 + · 3 · x + · 6 · x − 10 + 10 = − 8 + 10 + · 3 · x + · 6 ·…" at bounding box center [342, 132] width 437 height 121
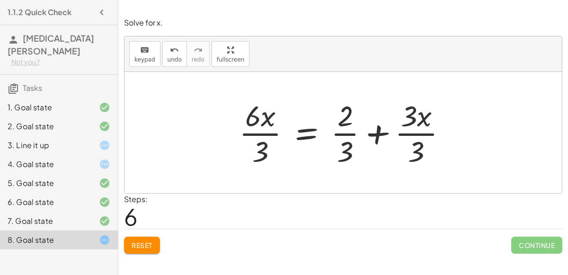
click at [270, 139] on div at bounding box center [346, 132] width 225 height 73
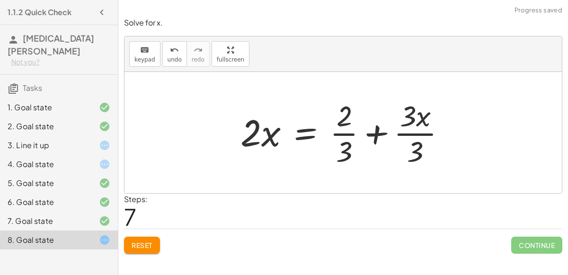
click at [417, 126] on div at bounding box center [347, 132] width 222 height 73
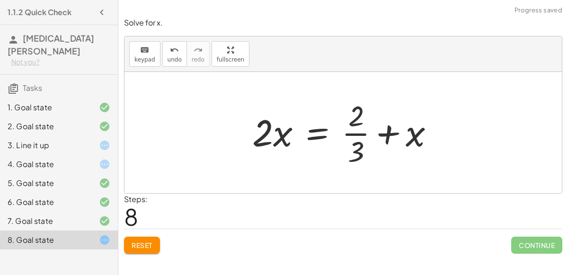
click at [358, 133] on div at bounding box center [346, 132] width 199 height 73
drag, startPoint x: 401, startPoint y: 141, endPoint x: 264, endPoint y: 142, distance: 137.2
click at [264, 142] on div at bounding box center [346, 132] width 199 height 73
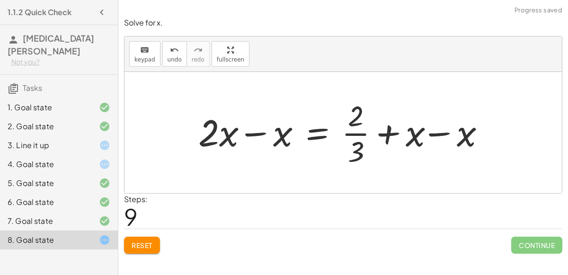
click at [264, 142] on div at bounding box center [347, 132] width 308 height 73
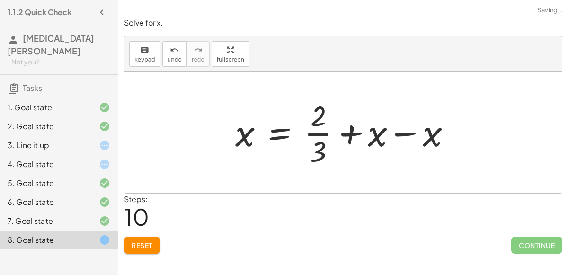
click at [434, 140] on div at bounding box center [346, 132] width 233 height 73
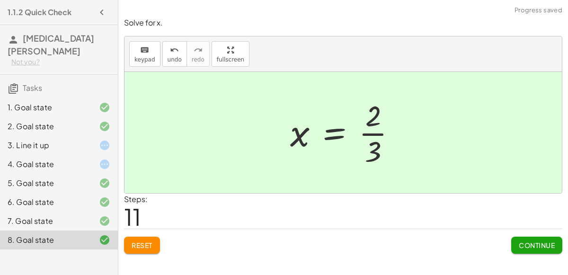
click at [525, 239] on button "Continue" at bounding box center [536, 245] width 51 height 17
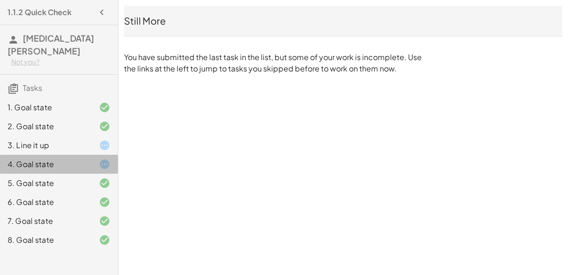
click at [61, 158] on div "4. Goal state" at bounding box center [46, 163] width 76 height 11
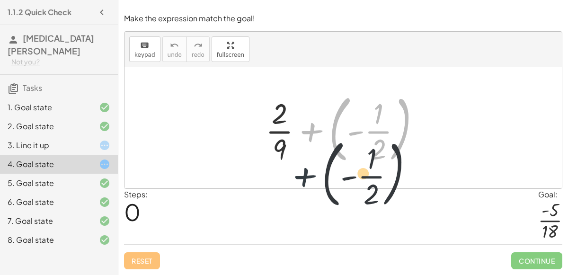
drag, startPoint x: 311, startPoint y: 136, endPoint x: 303, endPoint y: 186, distance: 50.9
click at [303, 186] on div "+ ( - · 1 · 2 ) + · 2 · 9 + ( - · 1 · 2 )" at bounding box center [342, 127] width 437 height 121
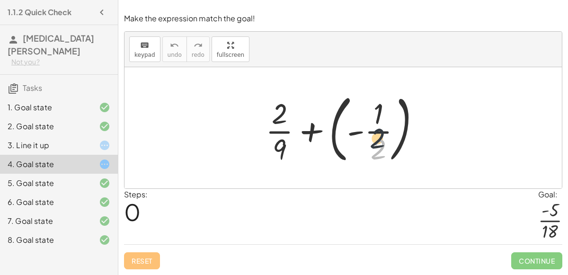
drag, startPoint x: 378, startPoint y: 152, endPoint x: 376, endPoint y: 134, distance: 18.5
click at [376, 134] on div at bounding box center [347, 127] width 172 height 79
click at [327, 114] on div at bounding box center [347, 127] width 172 height 79
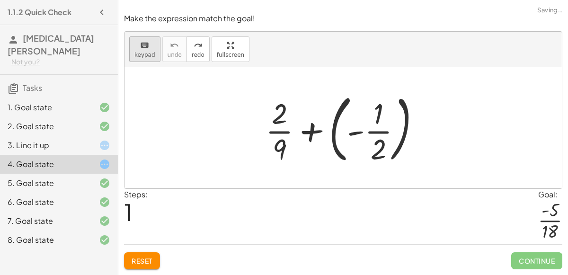
click at [143, 56] on span "keypad" at bounding box center [144, 55] width 21 height 7
click at [281, 134] on div at bounding box center [279, 148] width 14 height 33
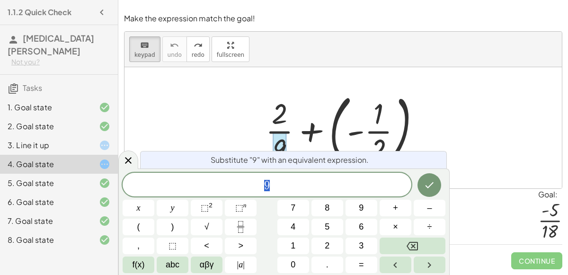
click at [298, 144] on div at bounding box center [347, 127] width 172 height 79
click at [132, 158] on icon at bounding box center [128, 160] width 11 height 11
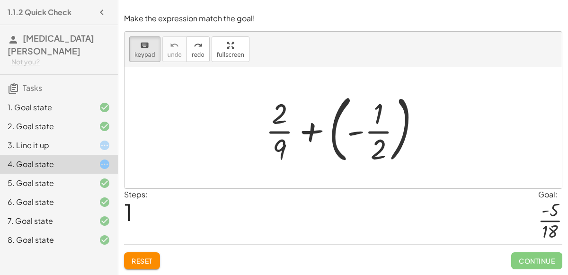
click at [290, 147] on div at bounding box center [347, 127] width 172 height 79
drag, startPoint x: 334, startPoint y: 138, endPoint x: 307, endPoint y: 139, distance: 27.4
click at [307, 139] on div at bounding box center [347, 127] width 172 height 79
drag, startPoint x: 289, startPoint y: 137, endPoint x: 318, endPoint y: 141, distance: 29.6
click at [318, 141] on div at bounding box center [347, 127] width 172 height 79
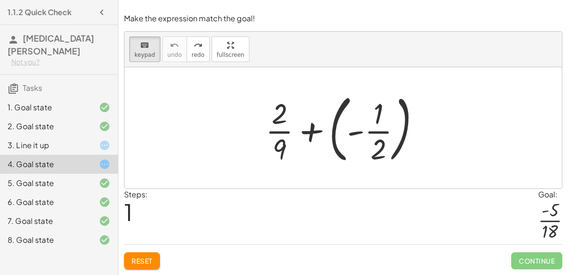
drag, startPoint x: 284, startPoint y: 154, endPoint x: 390, endPoint y: 157, distance: 106.0
click at [379, 158] on div at bounding box center [378, 148] width 16 height 33
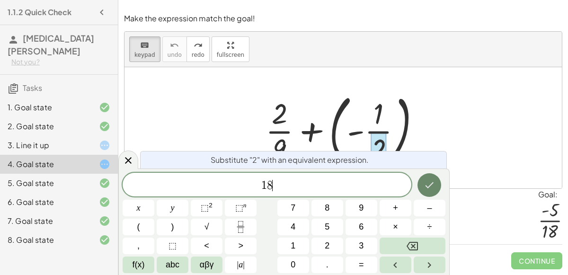
click at [419, 187] on button "Done" at bounding box center [429, 185] width 24 height 24
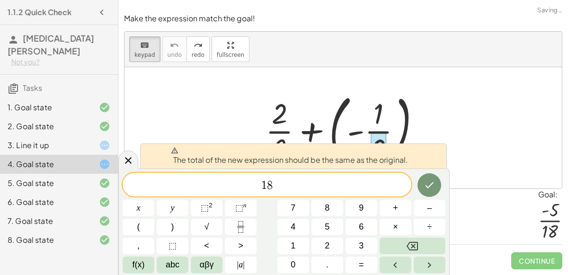
click at [398, 188] on span "1 8 ​" at bounding box center [267, 185] width 289 height 13
click at [449, 129] on div at bounding box center [342, 127] width 437 height 121
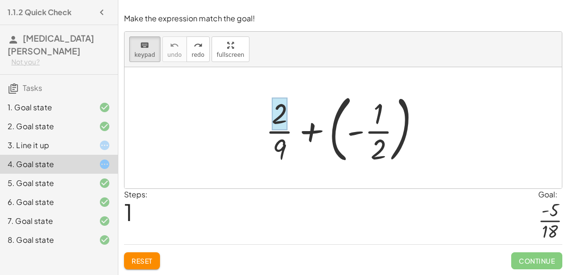
click at [274, 119] on div at bounding box center [280, 113] width 16 height 33
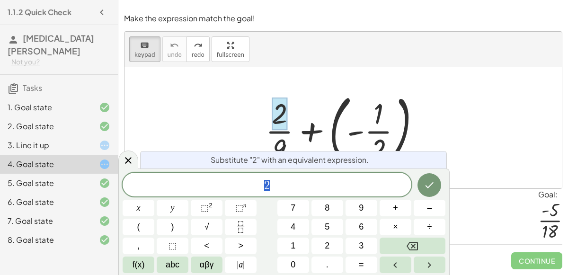
click at [367, 34] on div "keyboard keypad undo [PERSON_NAME] redo fullscreen" at bounding box center [342, 49] width 437 height 35
click at [352, 86] on div at bounding box center [342, 127] width 437 height 121
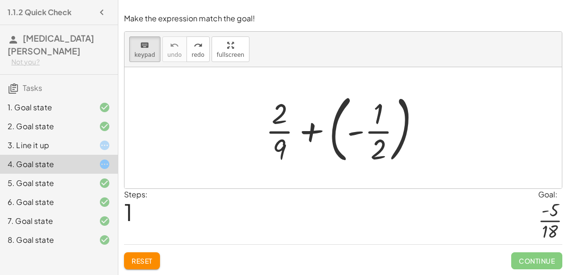
click at [358, 141] on div at bounding box center [347, 127] width 172 height 79
drag, startPoint x: 366, startPoint y: 134, endPoint x: 328, endPoint y: 174, distance: 54.9
click at [328, 174] on div "+ · 2 · 9 + ( - · 1 · 2 )" at bounding box center [342, 127] width 437 height 121
click at [353, 133] on div at bounding box center [347, 127] width 172 height 79
drag, startPoint x: 310, startPoint y: 133, endPoint x: 294, endPoint y: 164, distance: 35.1
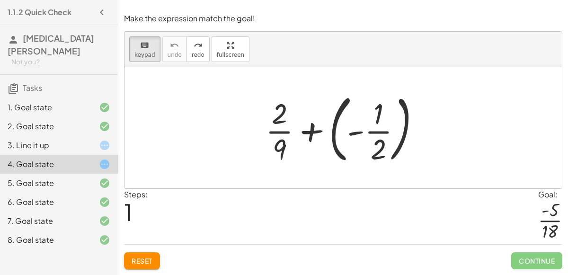
click at [294, 164] on div at bounding box center [347, 127] width 172 height 79
click at [280, 146] on div at bounding box center [279, 148] width 14 height 33
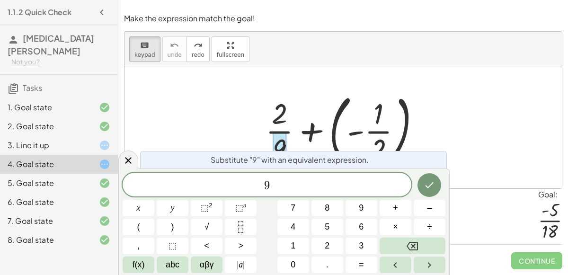
click at [309, 145] on div at bounding box center [347, 127] width 172 height 79
click at [211, 145] on div at bounding box center [342, 127] width 437 height 121
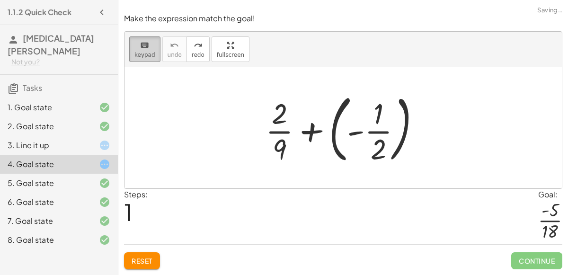
click at [141, 52] on button "keyboard keypad" at bounding box center [144, 49] width 31 height 26
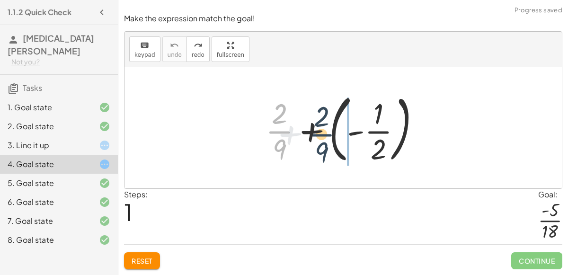
drag, startPoint x: 276, startPoint y: 130, endPoint x: 322, endPoint y: 134, distance: 46.0
click at [322, 134] on div at bounding box center [347, 127] width 172 height 79
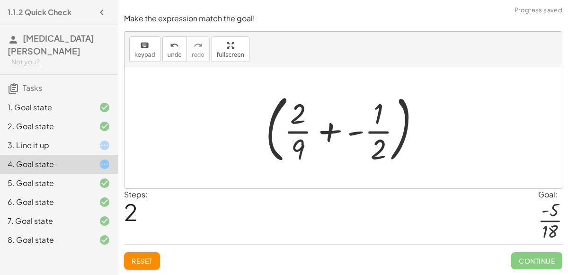
click at [329, 134] on div at bounding box center [347, 127] width 172 height 79
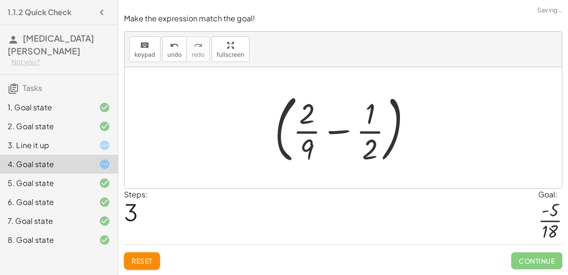
click at [329, 134] on div at bounding box center [347, 127] width 155 height 79
click at [170, 55] on span "undo" at bounding box center [174, 55] width 14 height 7
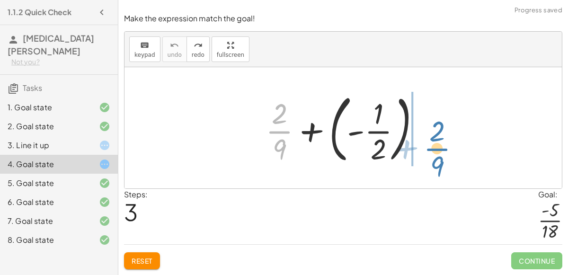
drag, startPoint x: 277, startPoint y: 130, endPoint x: 430, endPoint y: 136, distance: 152.9
click at [430, 136] on div at bounding box center [347, 127] width 172 height 79
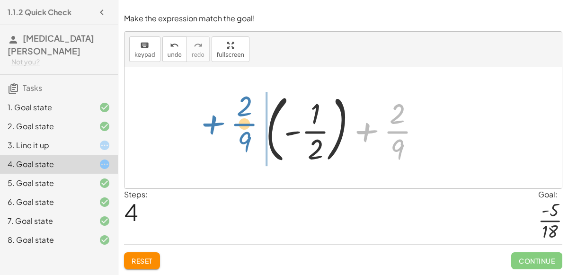
drag, startPoint x: 369, startPoint y: 129, endPoint x: 215, endPoint y: 122, distance: 154.4
click at [215, 122] on div "+ · 2 · 9 + ( - · 1 · 2 ) + · 2 · 9 + · 2 · 9 + ( - · 1 · 2 )" at bounding box center [342, 127] width 437 height 121
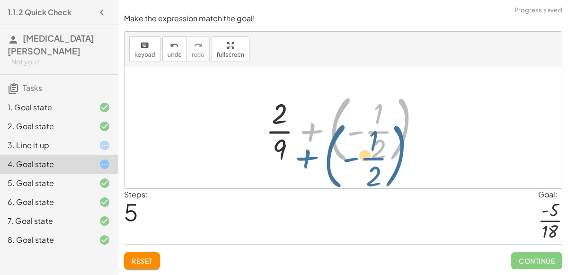
drag, startPoint x: 322, startPoint y: 128, endPoint x: 320, endPoint y: 135, distance: 7.3
click at [320, 135] on div at bounding box center [347, 127] width 172 height 79
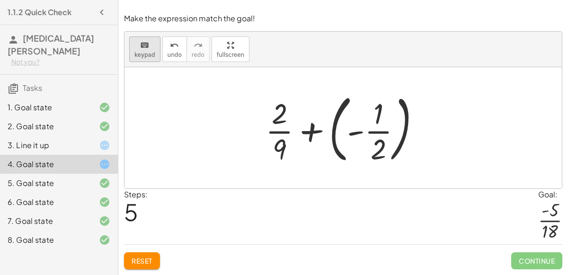
click at [135, 51] on div "keyboard" at bounding box center [144, 44] width 21 height 11
click at [311, 134] on div at bounding box center [347, 127] width 172 height 79
click at [153, 56] on button "keyboard keypad" at bounding box center [144, 49] width 31 height 26
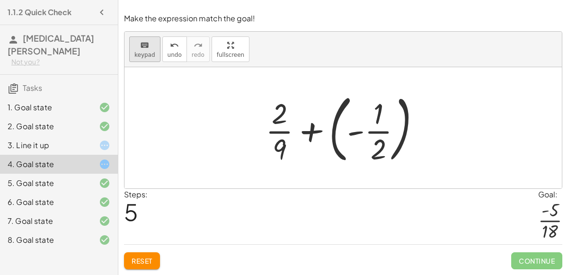
click at [148, 53] on span "keypad" at bounding box center [144, 55] width 21 height 7
click at [273, 142] on div at bounding box center [279, 148] width 14 height 33
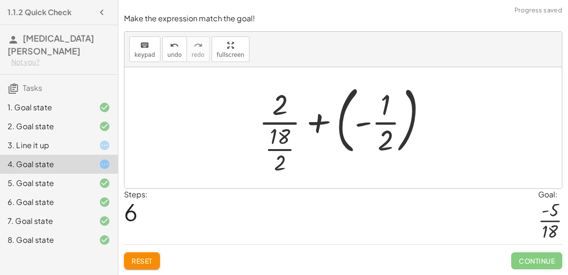
click at [390, 147] on div at bounding box center [347, 127] width 186 height 97
click at [383, 148] on div at bounding box center [347, 127] width 186 height 97
click at [149, 48] on div "keyboard" at bounding box center [144, 44] width 21 height 11
click at [393, 141] on div at bounding box center [386, 139] width 16 height 33
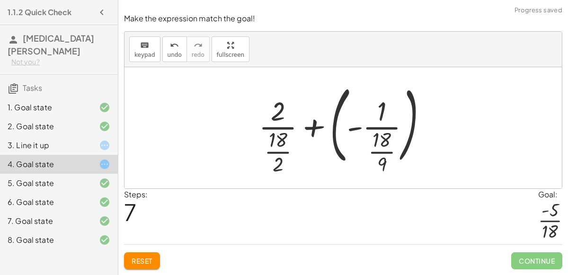
click at [380, 163] on div at bounding box center [347, 128] width 186 height 98
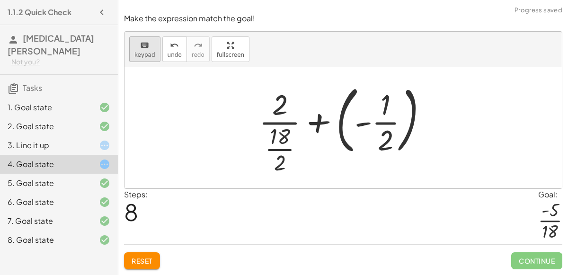
click at [145, 57] on span "keypad" at bounding box center [144, 55] width 21 height 7
click at [390, 151] on div at bounding box center [386, 139] width 16 height 33
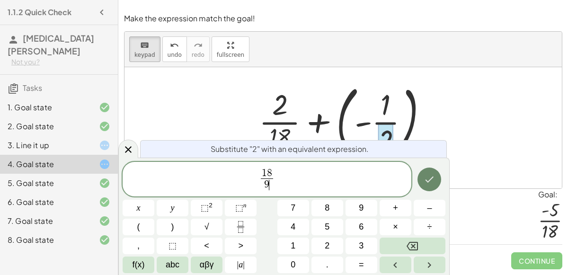
click at [427, 187] on button "Done" at bounding box center [429, 179] width 24 height 24
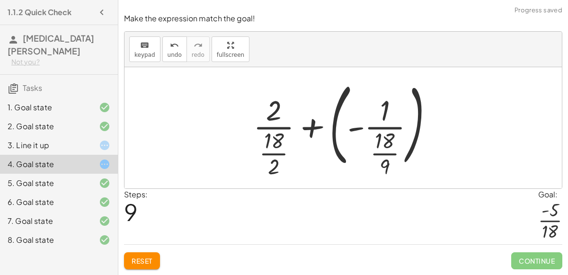
click at [274, 120] on div at bounding box center [347, 128] width 186 height 98
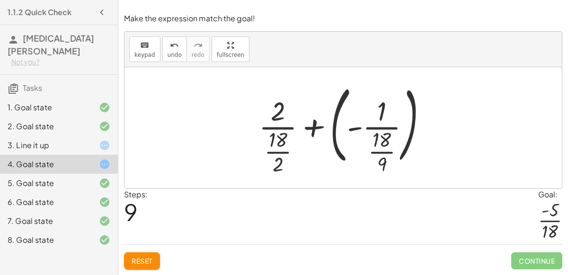
click at [316, 123] on div at bounding box center [347, 128] width 186 height 98
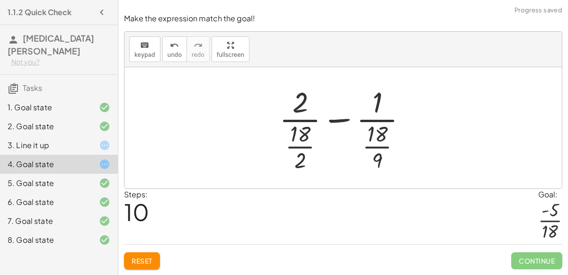
click at [333, 123] on div at bounding box center [346, 127] width 145 height 91
click at [305, 103] on div at bounding box center [346, 127] width 145 height 91
click at [297, 105] on div at bounding box center [346, 127] width 145 height 91
click at [144, 52] on button "keyboard keypad" at bounding box center [144, 49] width 31 height 26
click at [301, 109] on div at bounding box center [300, 102] width 16 height 33
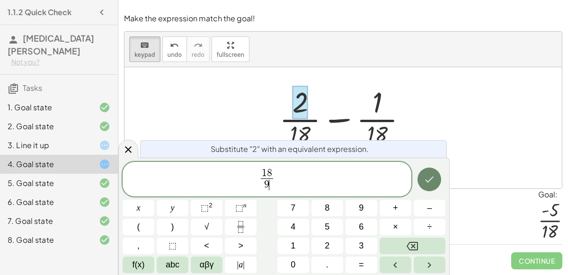
click at [425, 182] on icon "Done" at bounding box center [428, 179] width 11 height 11
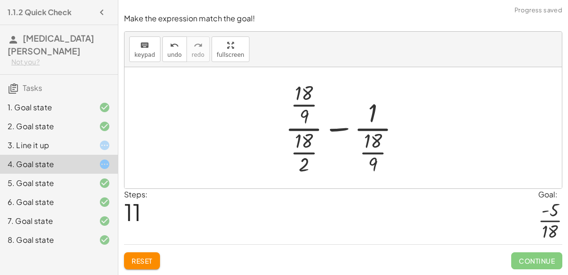
click at [380, 114] on div at bounding box center [347, 128] width 132 height 98
click at [380, 113] on div at bounding box center [347, 128] width 132 height 98
click at [149, 42] on div "keyboard" at bounding box center [144, 44] width 21 height 11
click at [376, 109] on div at bounding box center [372, 112] width 9 height 29
click at [350, 132] on div at bounding box center [347, 128] width 132 height 98
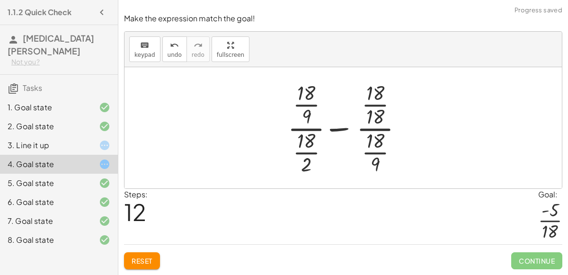
click at [341, 130] on div at bounding box center [347, 128] width 132 height 98
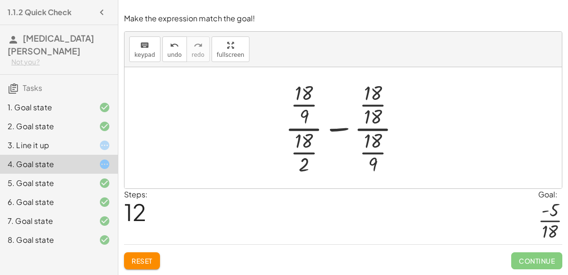
click at [156, 258] on button "Reset" at bounding box center [142, 260] width 36 height 17
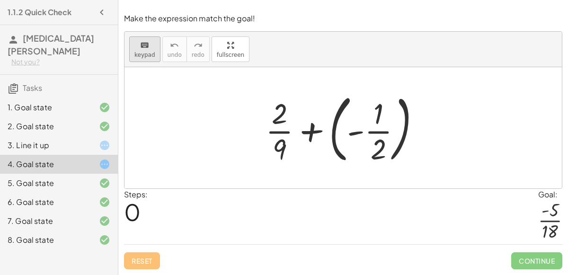
click at [145, 53] on span "keypad" at bounding box center [144, 55] width 21 height 7
click at [282, 155] on div at bounding box center [279, 148] width 14 height 33
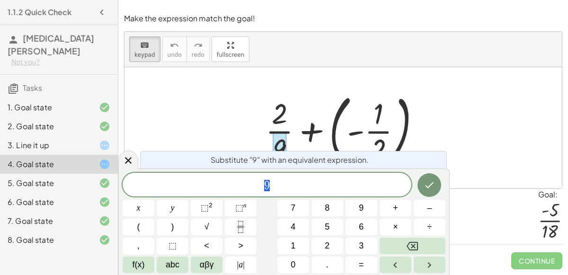
click at [309, 185] on span "9" at bounding box center [267, 185] width 289 height 13
click at [434, 188] on icon "Done" at bounding box center [428, 184] width 11 height 11
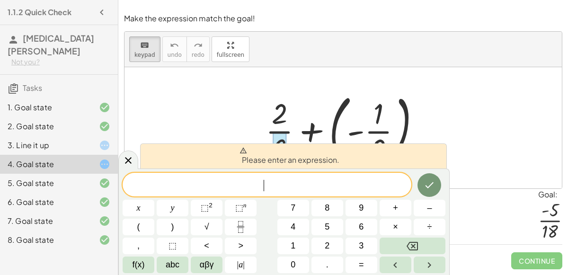
click at [527, 132] on div at bounding box center [342, 127] width 437 height 121
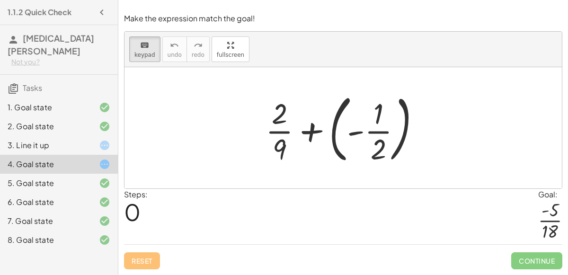
click at [546, 228] on div at bounding box center [550, 220] width 24 height 41
click at [370, 122] on div at bounding box center [347, 127] width 172 height 79
click at [373, 133] on div at bounding box center [347, 127] width 172 height 79
click at [316, 139] on div at bounding box center [347, 127] width 172 height 79
click at [312, 134] on div at bounding box center [347, 127] width 172 height 79
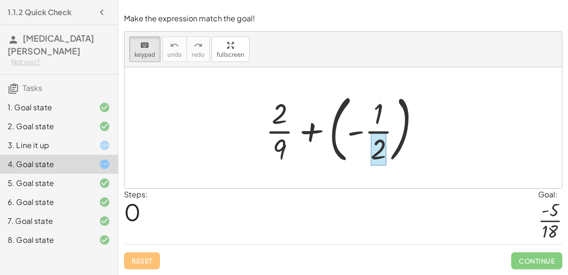
click at [382, 137] on div at bounding box center [378, 148] width 16 height 33
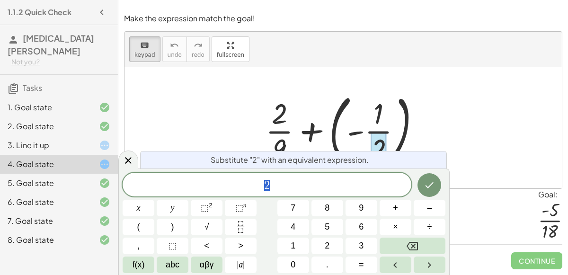
click at [435, 132] on div at bounding box center [342, 127] width 437 height 121
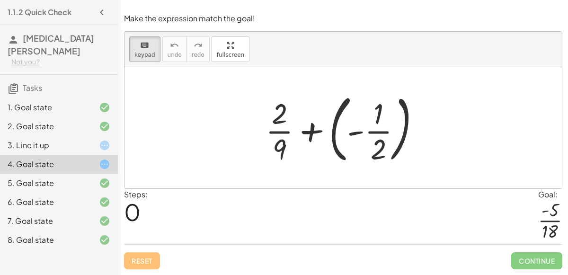
drag, startPoint x: 273, startPoint y: 129, endPoint x: 405, endPoint y: 133, distance: 131.6
click at [138, 53] on span "keypad" at bounding box center [144, 55] width 21 height 7
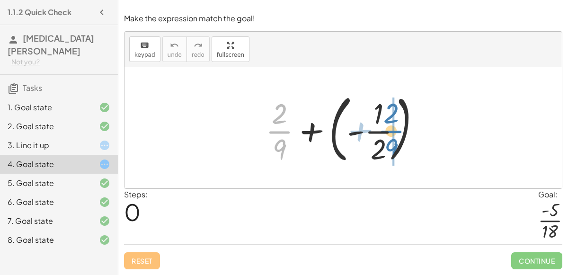
drag, startPoint x: 279, startPoint y: 132, endPoint x: 392, endPoint y: 132, distance: 113.1
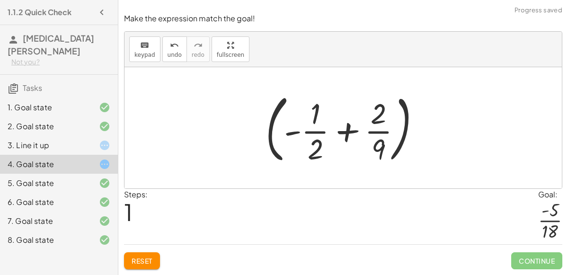
click at [349, 129] on div at bounding box center [347, 127] width 172 height 79
click at [378, 151] on div at bounding box center [347, 127] width 172 height 79
click at [149, 51] on div "keyboard" at bounding box center [144, 44] width 21 height 11
click at [320, 150] on div at bounding box center [316, 148] width 16 height 33
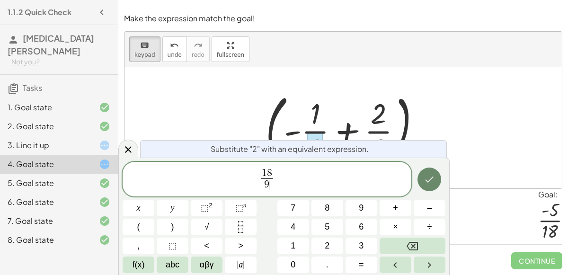
click at [437, 179] on button "Done" at bounding box center [429, 179] width 24 height 24
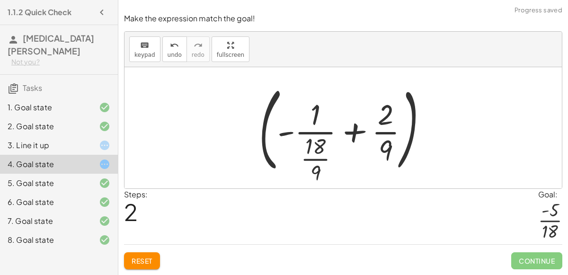
click at [387, 153] on div at bounding box center [347, 127] width 186 height 97
click at [147, 54] on span "keypad" at bounding box center [144, 55] width 21 height 7
click at [390, 156] on div at bounding box center [385, 149] width 14 height 33
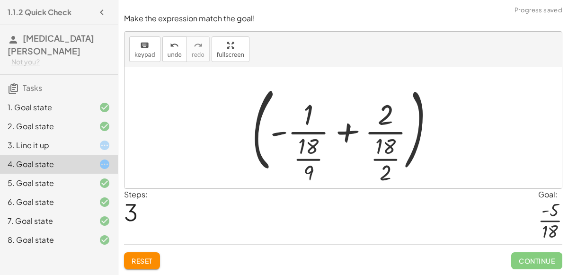
click at [309, 117] on div at bounding box center [347, 127] width 200 height 97
click at [143, 47] on icon "keyboard" at bounding box center [144, 45] width 9 height 11
click at [311, 118] on div at bounding box center [308, 114] width 10 height 33
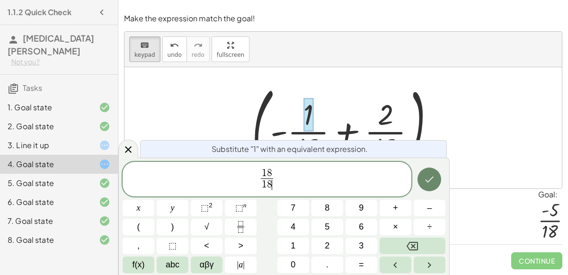
click at [423, 174] on icon "Done" at bounding box center [428, 179] width 11 height 11
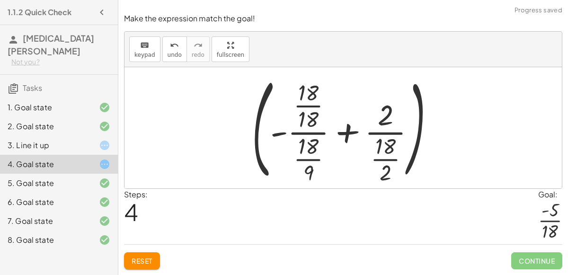
click at [382, 117] on div at bounding box center [347, 127] width 200 height 115
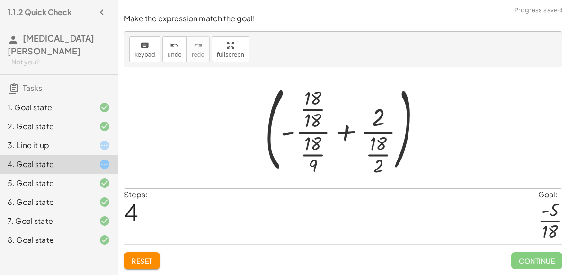
click at [379, 124] on div at bounding box center [346, 128] width 173 height 98
click at [154, 51] on button "keyboard keypad" at bounding box center [144, 49] width 31 height 26
click at [380, 120] on div at bounding box center [377, 117] width 13 height 28
click at [343, 132] on div at bounding box center [346, 128] width 173 height 98
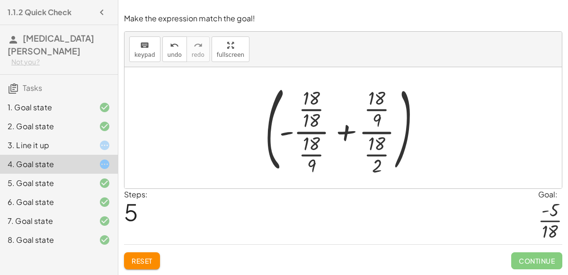
click at [343, 132] on div at bounding box center [346, 128] width 173 height 98
click at [343, 132] on div at bounding box center [346, 128] width 234 height 98
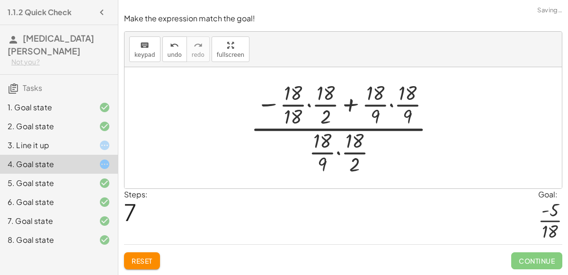
click at [343, 101] on div at bounding box center [347, 128] width 202 height 98
click at [354, 132] on div at bounding box center [347, 128] width 202 height 98
click at [346, 131] on div at bounding box center [347, 128] width 202 height 98
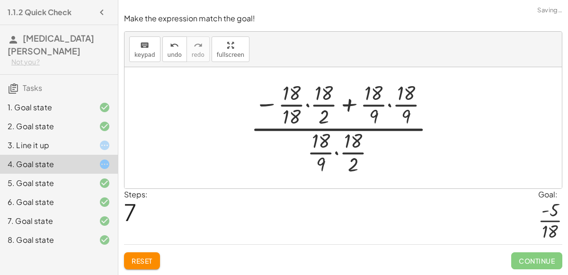
click at [346, 131] on div at bounding box center [347, 128] width 202 height 98
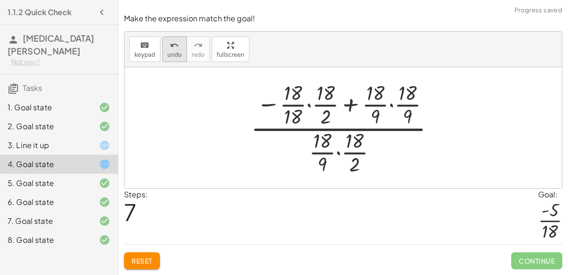
click at [170, 47] on icon "undo" at bounding box center [174, 45] width 9 height 11
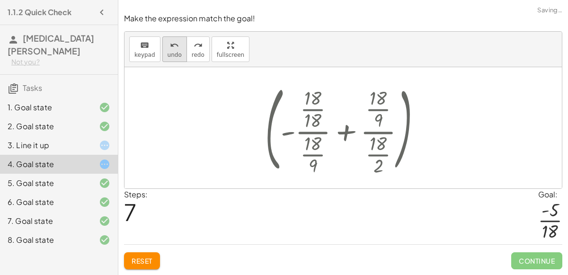
click at [170, 47] on icon "undo" at bounding box center [174, 45] width 9 height 11
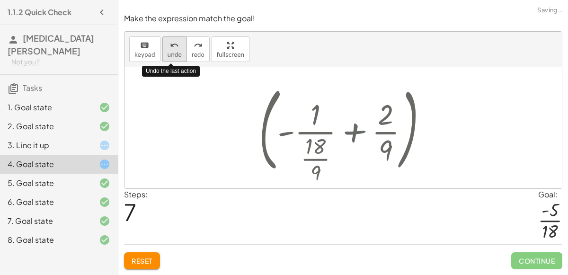
click at [170, 47] on icon "undo" at bounding box center [174, 45] width 9 height 11
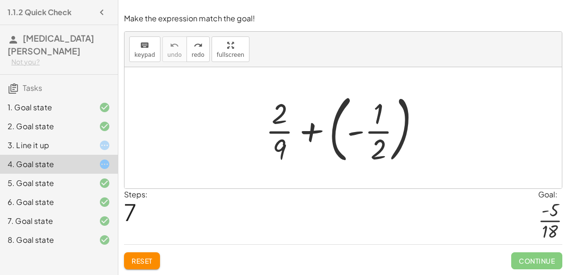
click at [76, 196] on div "6. Goal state" at bounding box center [46, 201] width 76 height 11
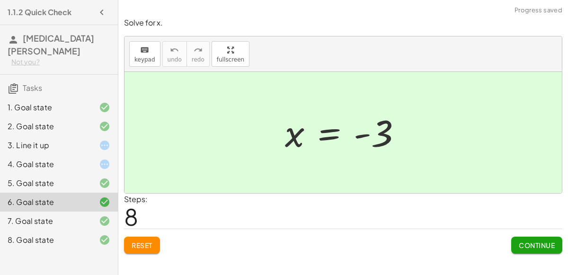
click at [73, 211] on div "7. Goal state" at bounding box center [59, 220] width 118 height 19
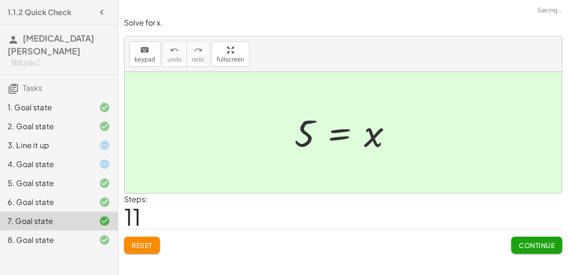
click at [73, 230] on div "8. Goal state" at bounding box center [59, 239] width 118 height 19
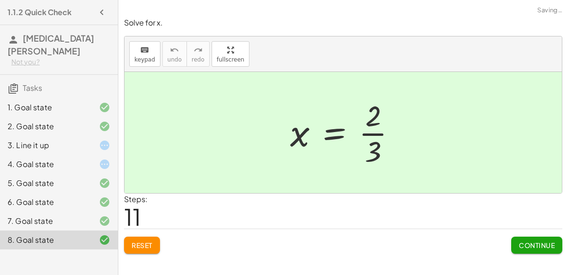
click at [78, 158] on div "4. Goal state" at bounding box center [46, 163] width 76 height 11
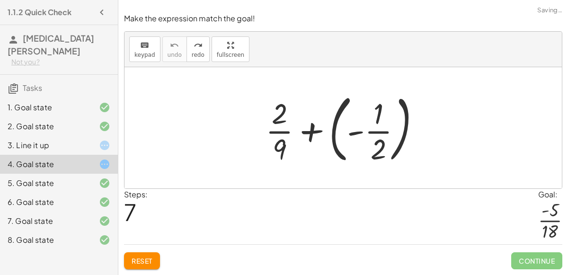
click at [89, 140] on div at bounding box center [97, 145] width 26 height 11
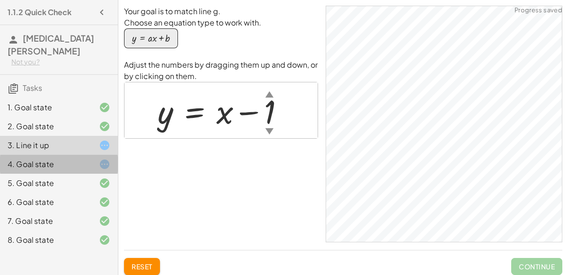
click at [89, 158] on div at bounding box center [97, 163] width 26 height 11
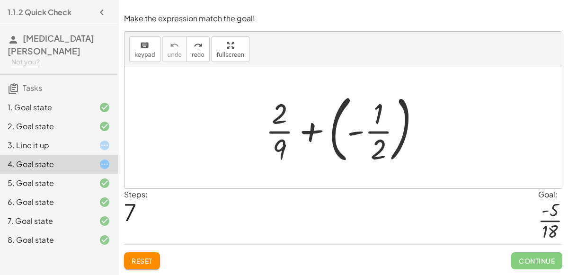
click at [333, 156] on div at bounding box center [347, 127] width 172 height 79
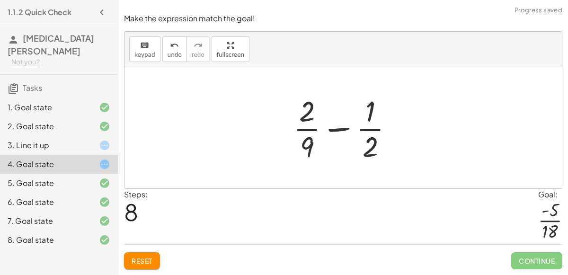
click at [334, 158] on div at bounding box center [346, 127] width 117 height 73
click at [308, 142] on div at bounding box center [346, 127] width 117 height 73
click at [149, 264] on span "Reset" at bounding box center [142, 260] width 21 height 9
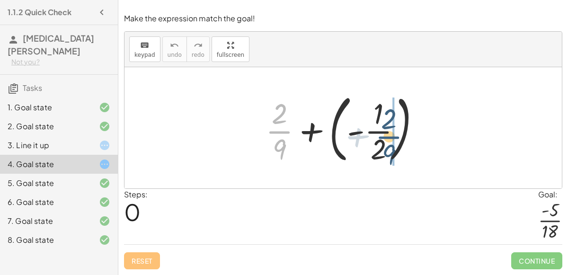
drag, startPoint x: 279, startPoint y: 132, endPoint x: 388, endPoint y: 139, distance: 109.0
click at [388, 139] on div at bounding box center [347, 127] width 172 height 79
